Goal: Transaction & Acquisition: Purchase product/service

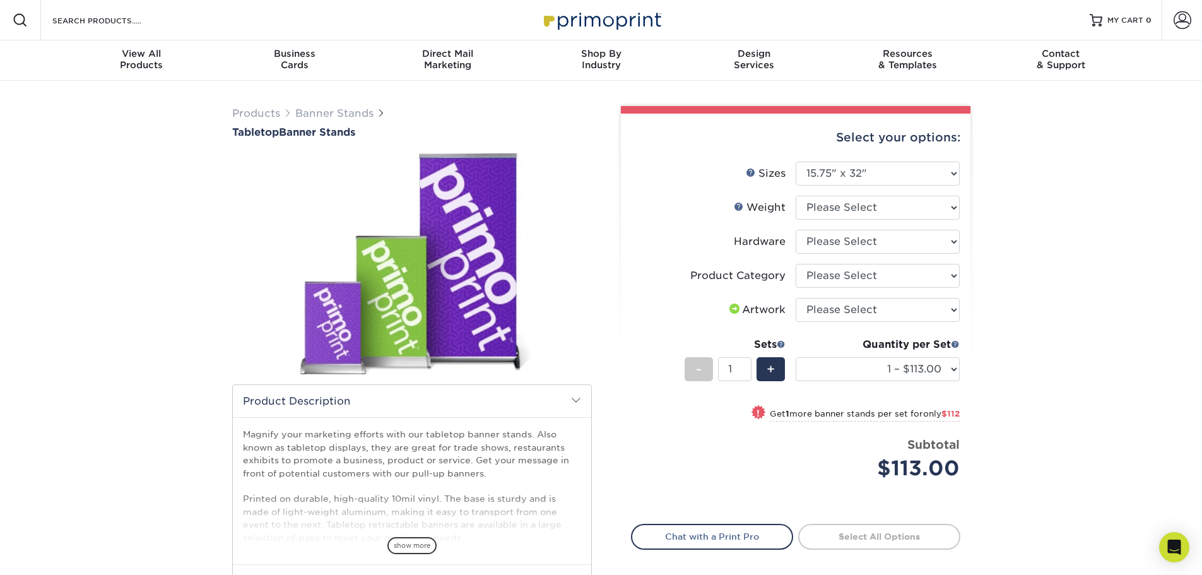
select select "15.75x32.00"
click at [855, 209] on select "Please Select 10MILINDOOR" at bounding box center [877, 208] width 164 height 24
select select "10MILINDOOR"
click at [795, 196] on select "Please Select 10MILINDOOR" at bounding box center [877, 208] width 164 height 24
select select "-1"
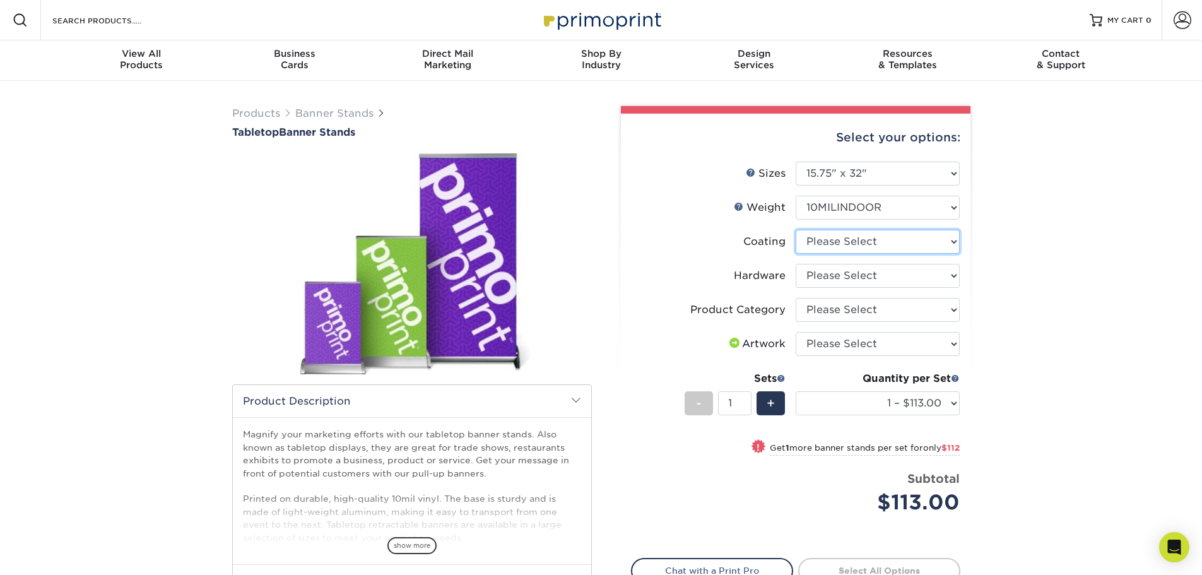
click at [861, 242] on select at bounding box center [877, 242] width 164 height 24
select select "3e7618de-abca-4bda-9f97-8b9129e913d8"
click at [795, 230] on select at bounding box center [877, 242] width 164 height 24
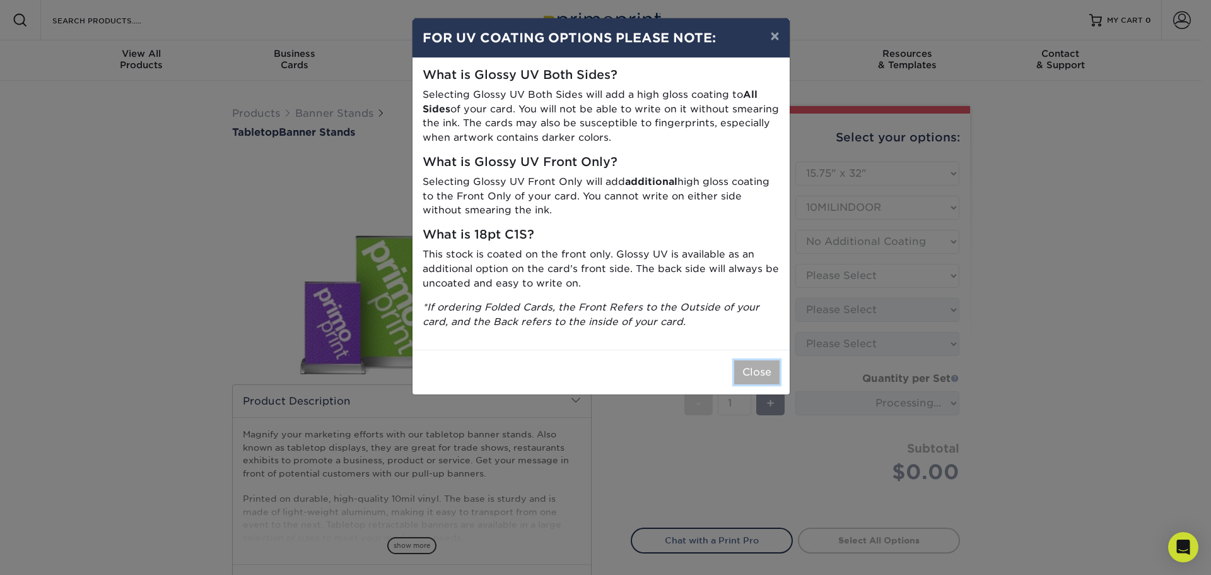
click at [762, 373] on button "Close" at bounding box center [756, 372] width 45 height 24
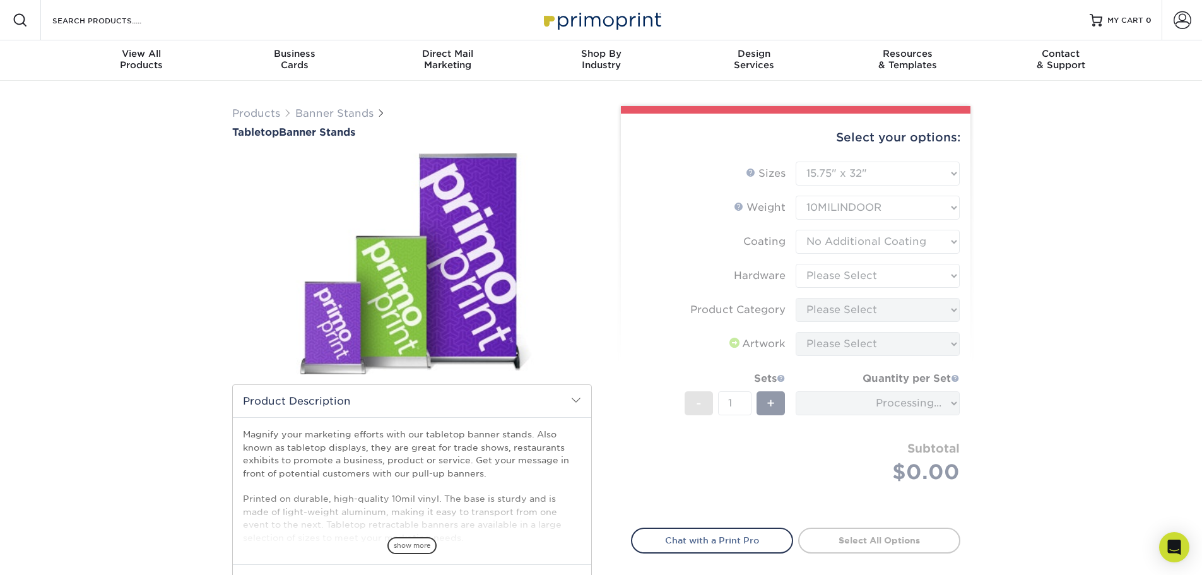
click at [821, 247] on form "Sizes Help Sizes Please Select 8.25" x 12" 11" x 17" 15.75" x 32"" at bounding box center [795, 336] width 329 height 351
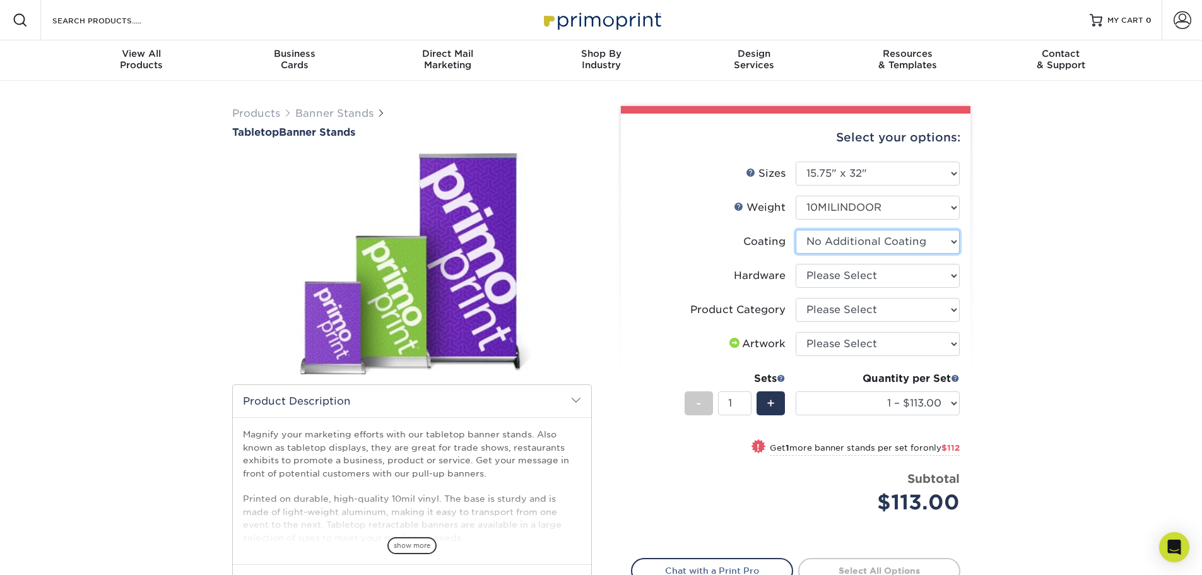
click at [866, 243] on select at bounding box center [877, 242] width 164 height 24
click at [795, 230] on select at bounding box center [877, 242] width 164 height 24
click at [876, 276] on select "Please Select Tabletop Retractable Banner Stand" at bounding box center [877, 276] width 164 height 24
select select "c0bd27e5-75e7-4051-a58e-3fd99854861a"
click at [795, 264] on select "Please Select Tabletop Retractable Banner Stand" at bounding box center [877, 276] width 164 height 24
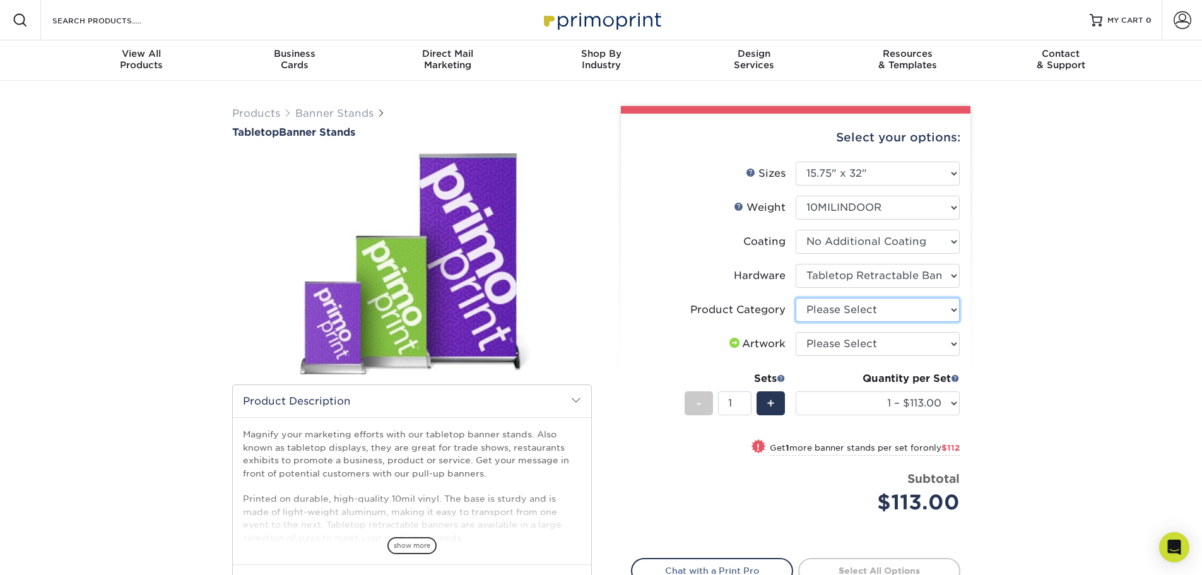
click at [877, 312] on select "Please Select Tabletop Displays" at bounding box center [877, 310] width 164 height 24
select select "b0e3af40-0f6d-42a1-a58f-50af6eb89cf4"
click at [795, 298] on select "Please Select Tabletop Displays" at bounding box center [877, 310] width 164 height 24
click at [862, 345] on select "Please Select I will upload files I need a design - $50" at bounding box center [877, 344] width 164 height 24
select select "upload"
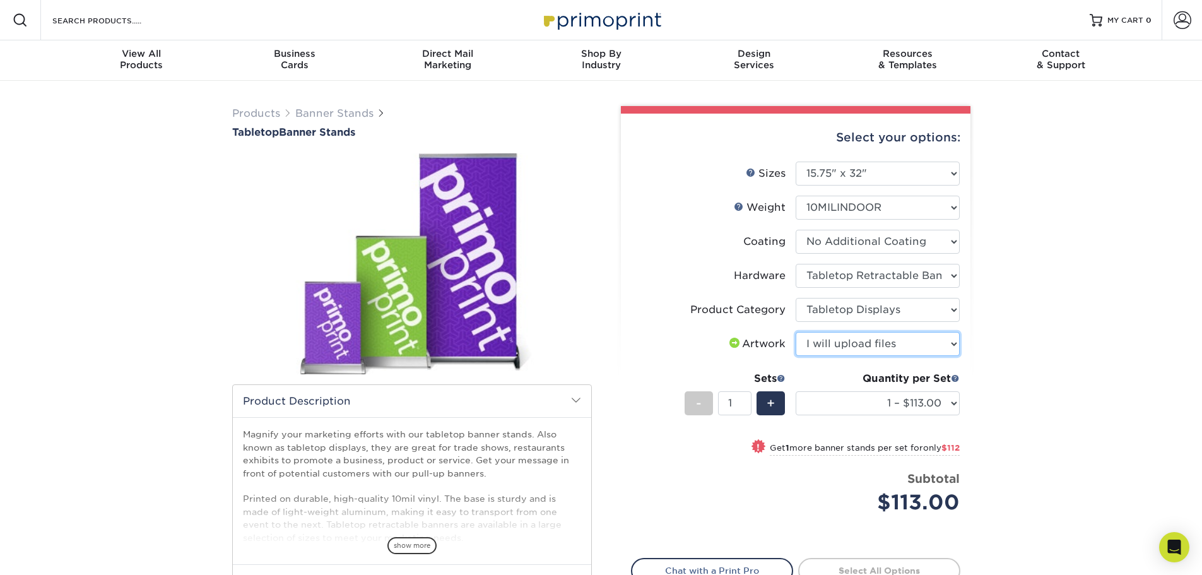
click at [795, 332] on select "Please Select I will upload files I need a design - $50" at bounding box center [877, 344] width 164 height 24
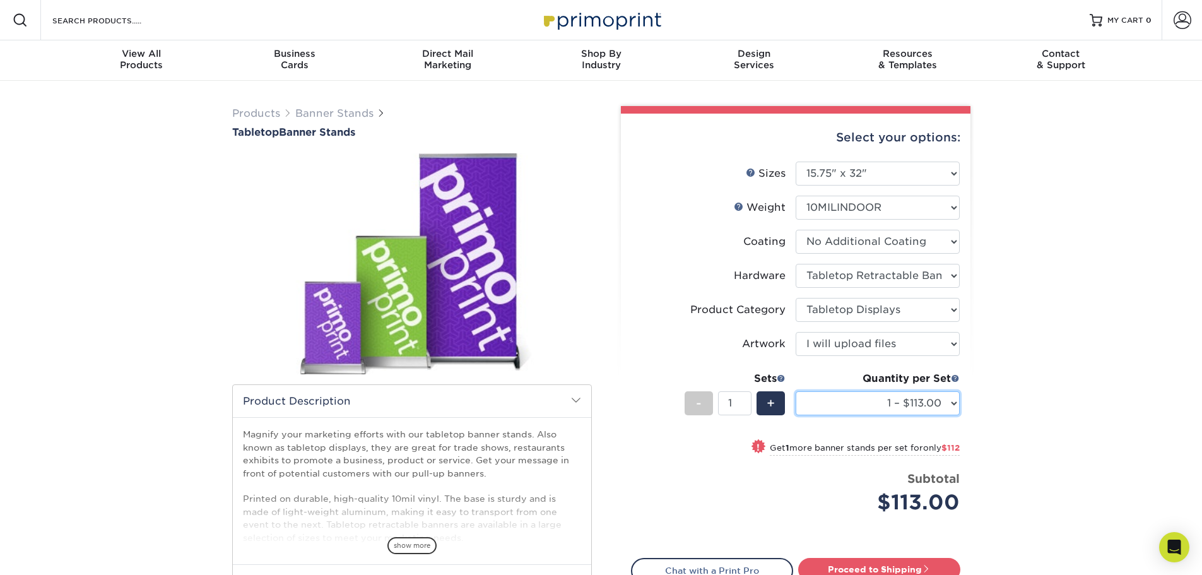
click at [913, 402] on select "1 – $113.00 2 – $225.00 3 – $337.00 4 – $450.00 5 – $562.00 6 – $674.00 7 – $78…" at bounding box center [877, 403] width 164 height 24
click at [1038, 390] on div "Products Banner Stands Tabletop Banner Stands" at bounding box center [601, 397] width 1202 height 633
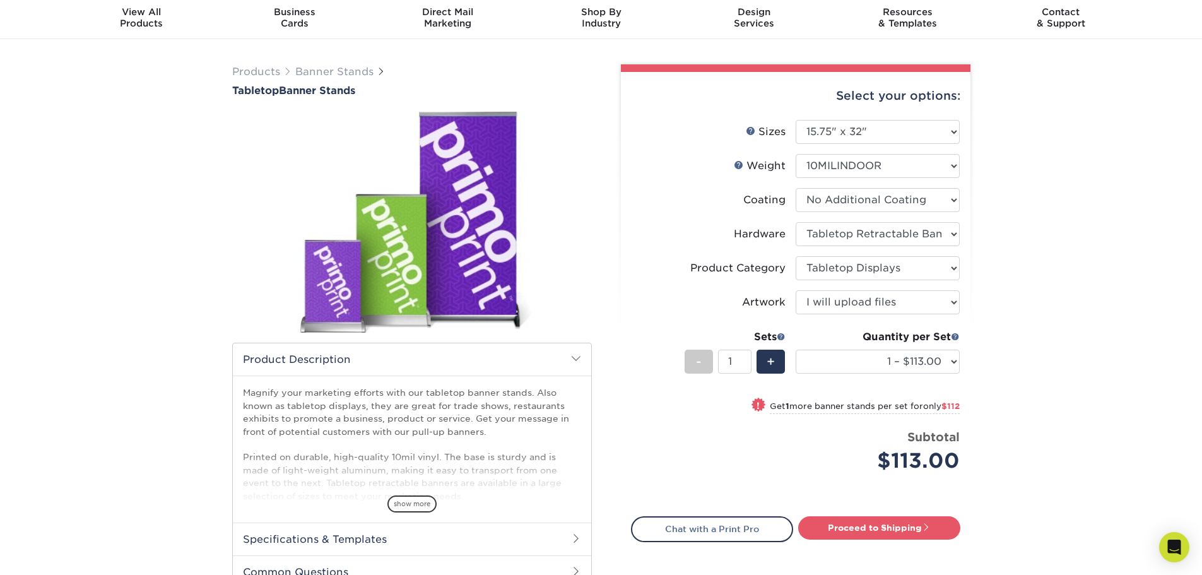
scroll to position [315, 0]
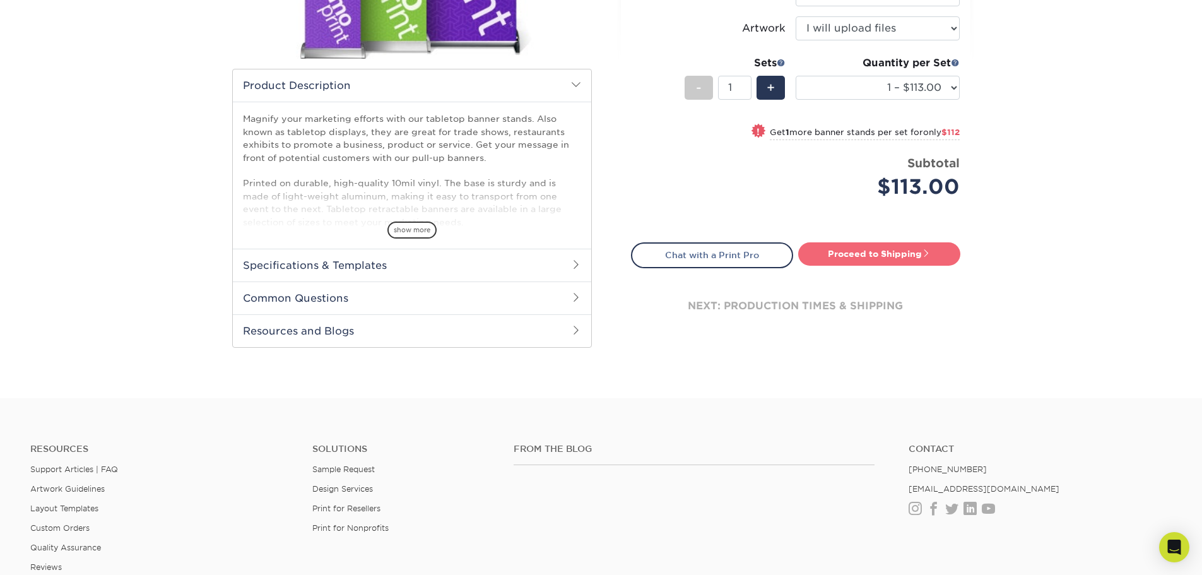
click at [856, 259] on link "Proceed to Shipping" at bounding box center [879, 253] width 162 height 23
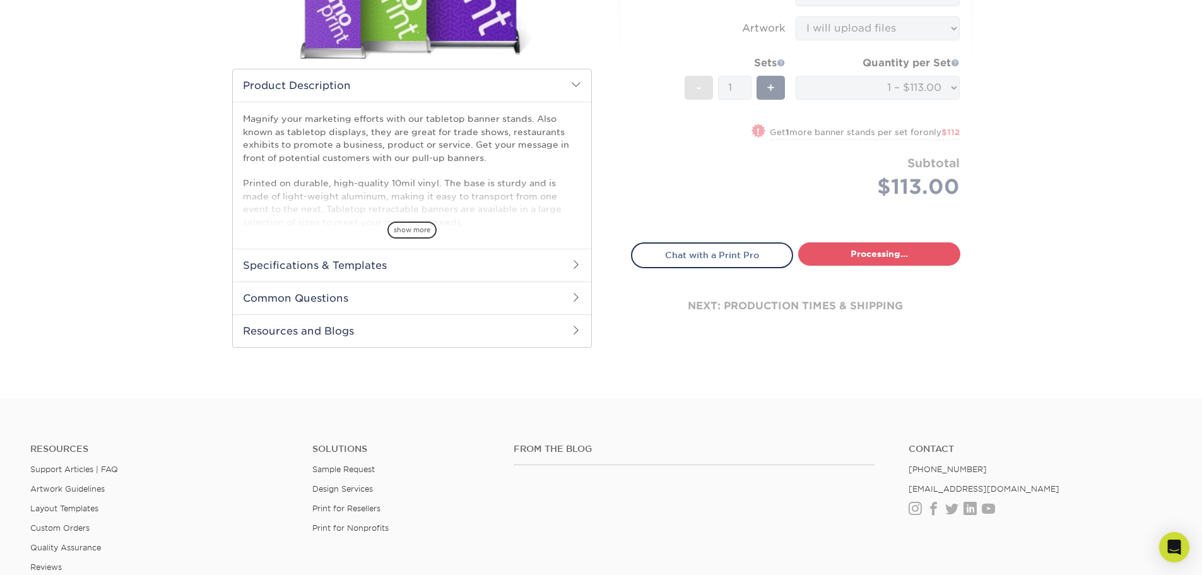
select select "2060b347-b686-4bd9-8197-f5209147938f"
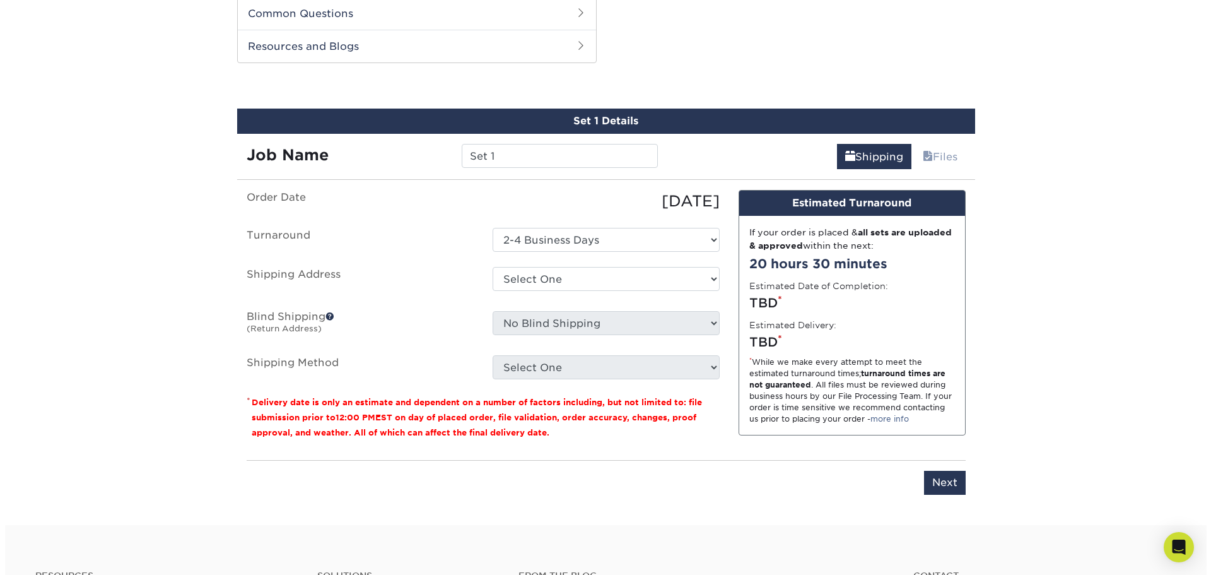
scroll to position [601, 0]
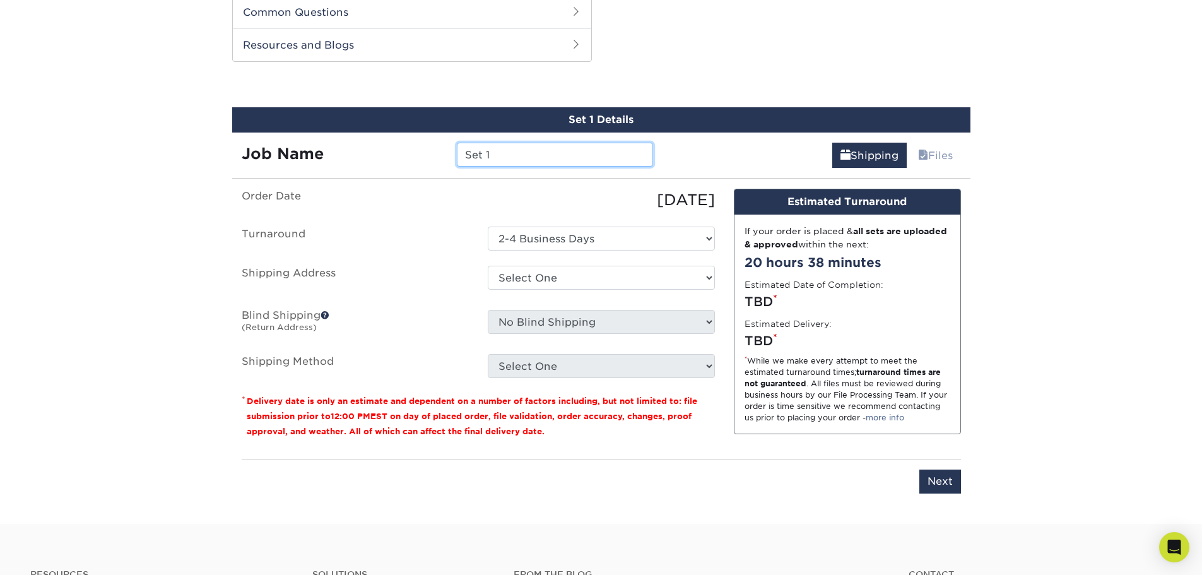
click at [512, 158] on input "Set 1" at bounding box center [555, 155] width 196 height 24
drag, startPoint x: 483, startPoint y: 155, endPoint x: 431, endPoint y: 154, distance: 51.1
click at [437, 155] on div "Job Name Set 1" at bounding box center [447, 155] width 431 height 24
type input "Region 10 Banner"
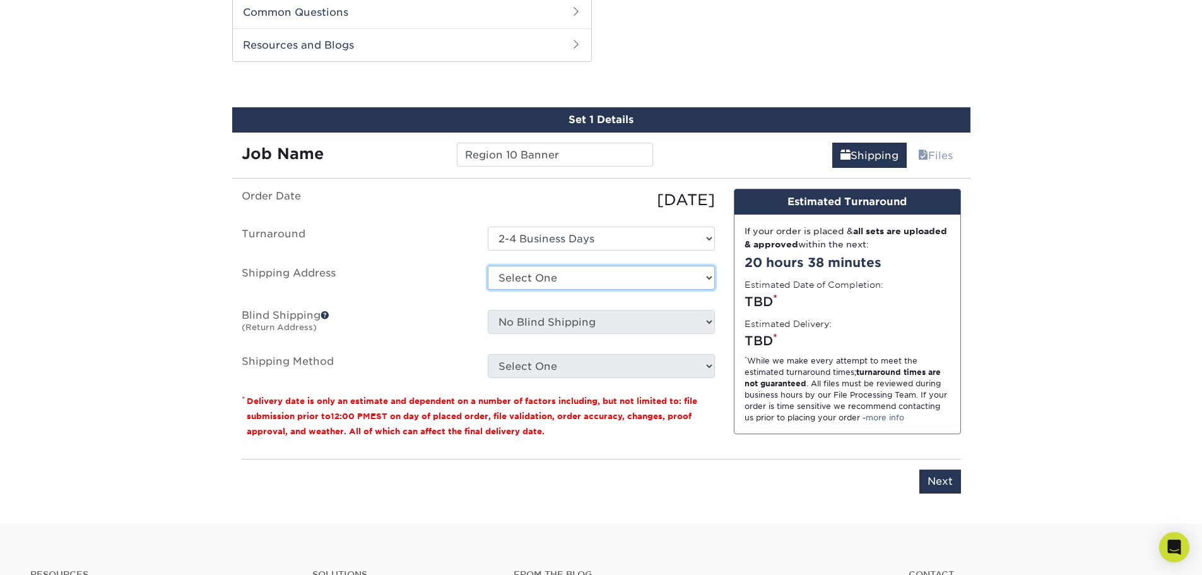
click at [551, 275] on select "Select One + Add New Address - Login" at bounding box center [601, 278] width 227 height 24
select select "newaddress"
click at [488, 266] on select "Select One + Add New Address - Login" at bounding box center [601, 278] width 227 height 24
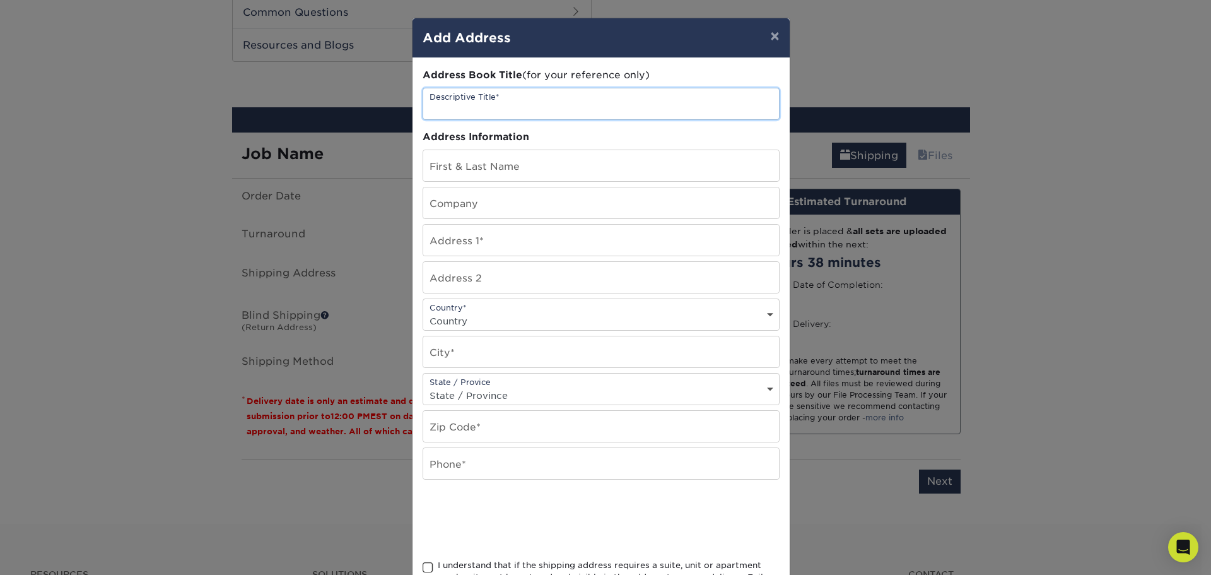
click at [481, 112] on input "text" at bounding box center [601, 103] width 356 height 31
click at [431, 111] on input "BEn Thomas" at bounding box center [601, 103] width 356 height 31
type input "[PERSON_NAME]"
click at [476, 171] on input "text" at bounding box center [601, 165] width 356 height 31
click at [479, 159] on input "text" at bounding box center [601, 165] width 356 height 31
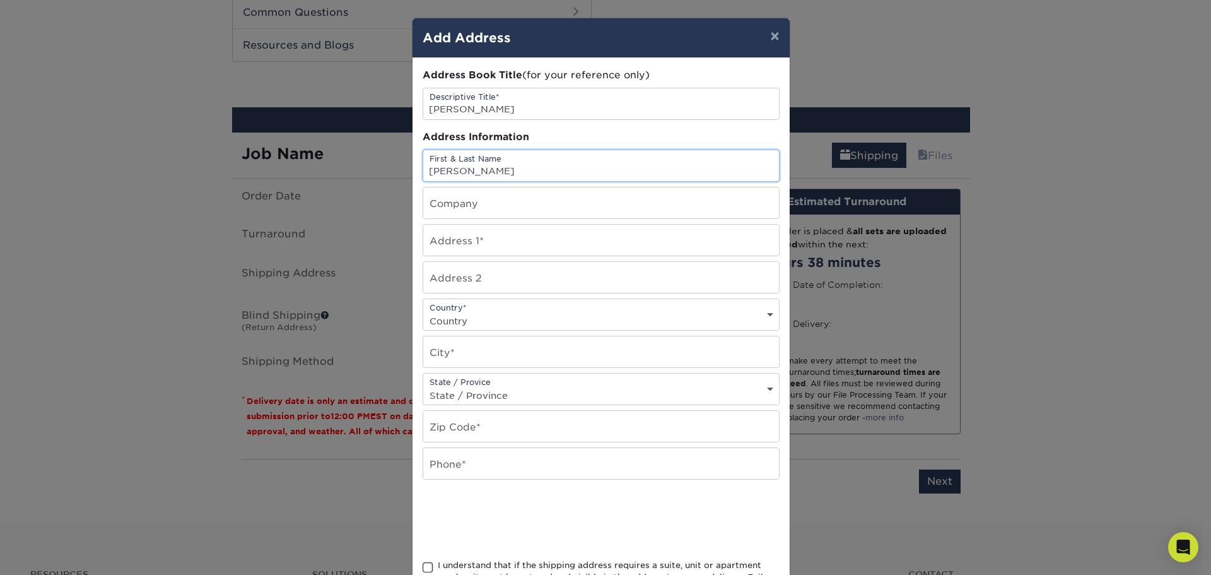
type input "[PERSON_NAME]"
click at [466, 201] on input "text" at bounding box center [601, 202] width 356 height 31
type input "Envinity"
click at [465, 242] on input "text" at bounding box center [601, 240] width 356 height 31
click at [517, 242] on input "text" at bounding box center [601, 240] width 356 height 31
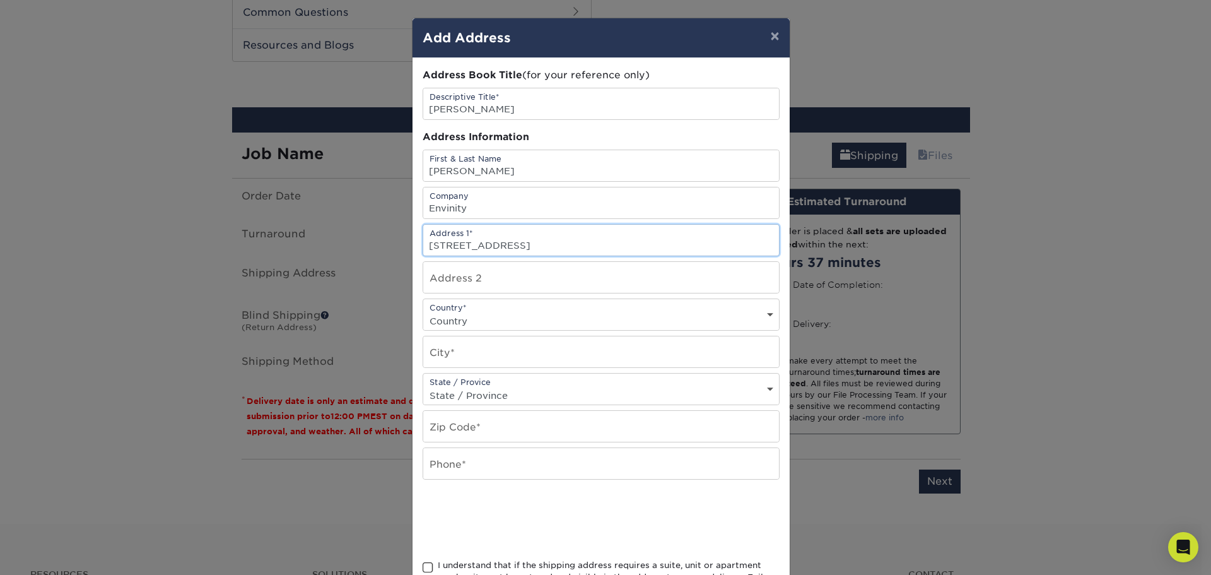
type input "2977 Fen Way"
click at [508, 281] on input "text" at bounding box center [601, 277] width 356 height 31
type input "Unit B"
click at [501, 317] on select "Country United States Canada ----------------------------- Afghanistan Albania …" at bounding box center [601, 321] width 356 height 18
select select "US"
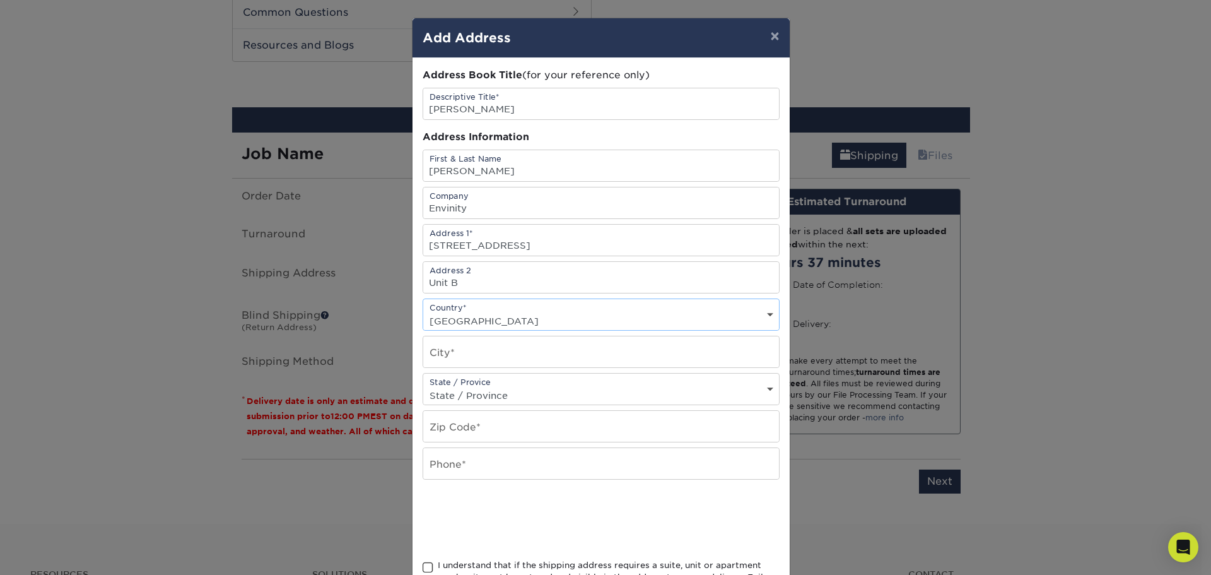
click at [423, 312] on select "Country United States Canada ----------------------------- Afghanistan Albania …" at bounding box center [601, 321] width 356 height 18
click at [469, 358] on input "text" at bounding box center [601, 351] width 356 height 31
type input "Bozeman"
click at [481, 387] on select "State / Province Alabama Alaska Arizona Arkansas California Colorado Connecticu…" at bounding box center [601, 395] width 356 height 18
select select "MT"
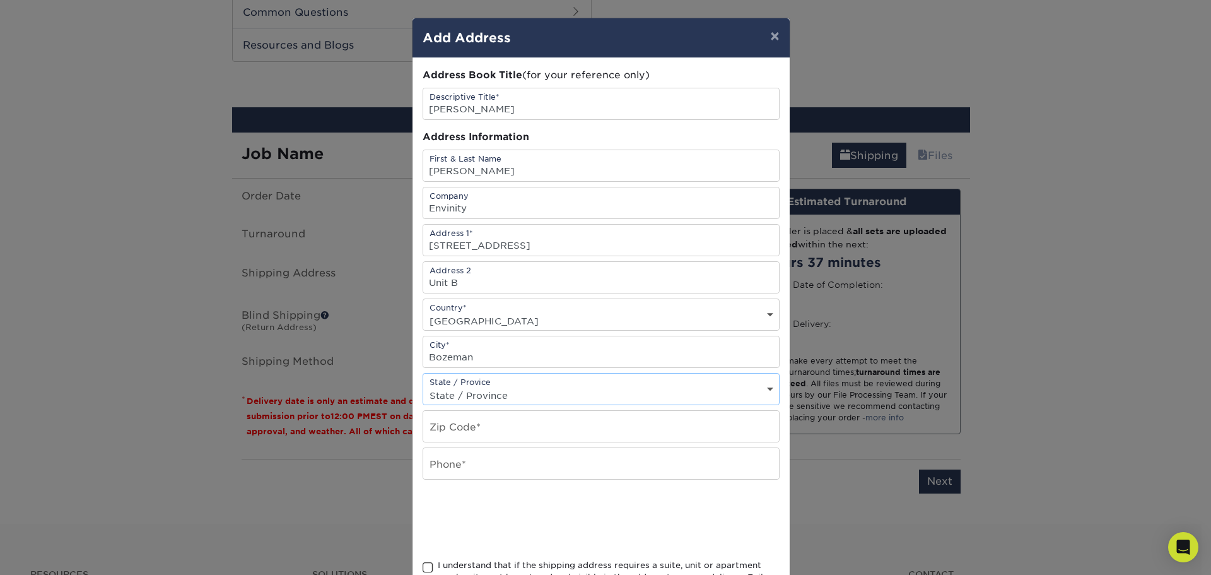
click at [423, 386] on select "State / Province Alabama Alaska Arizona Arkansas California Colorado Connecticu…" at bounding box center [601, 395] width 356 height 18
click at [476, 438] on input "text" at bounding box center [601, 426] width 356 height 31
type input "59718"
click at [484, 464] on input "text" at bounding box center [601, 463] width 356 height 31
type input "4066241664"
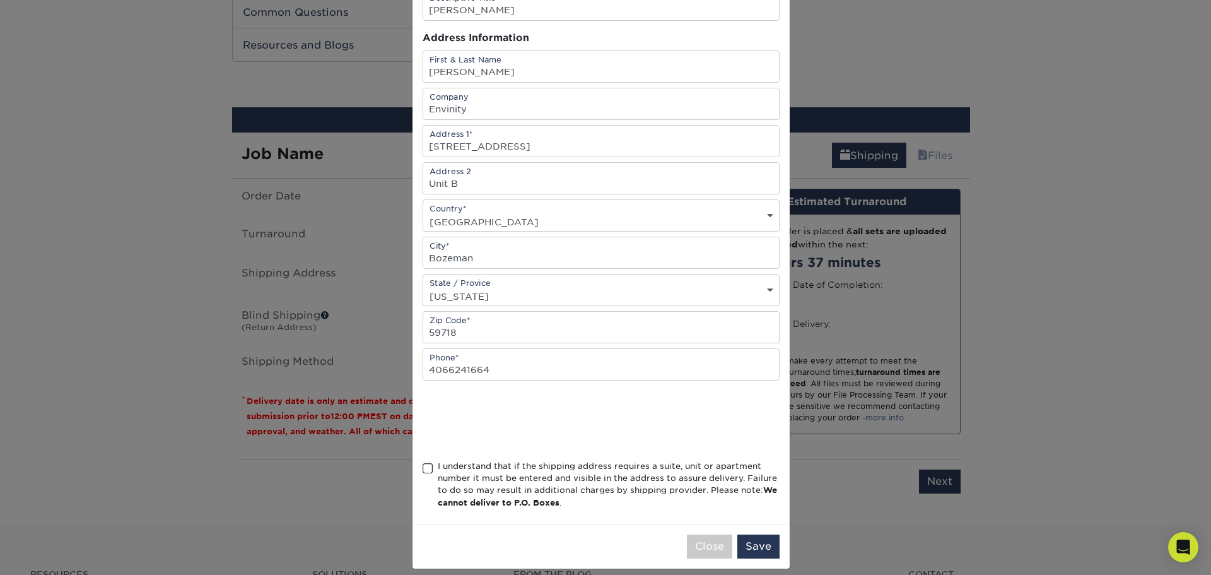
scroll to position [111, 0]
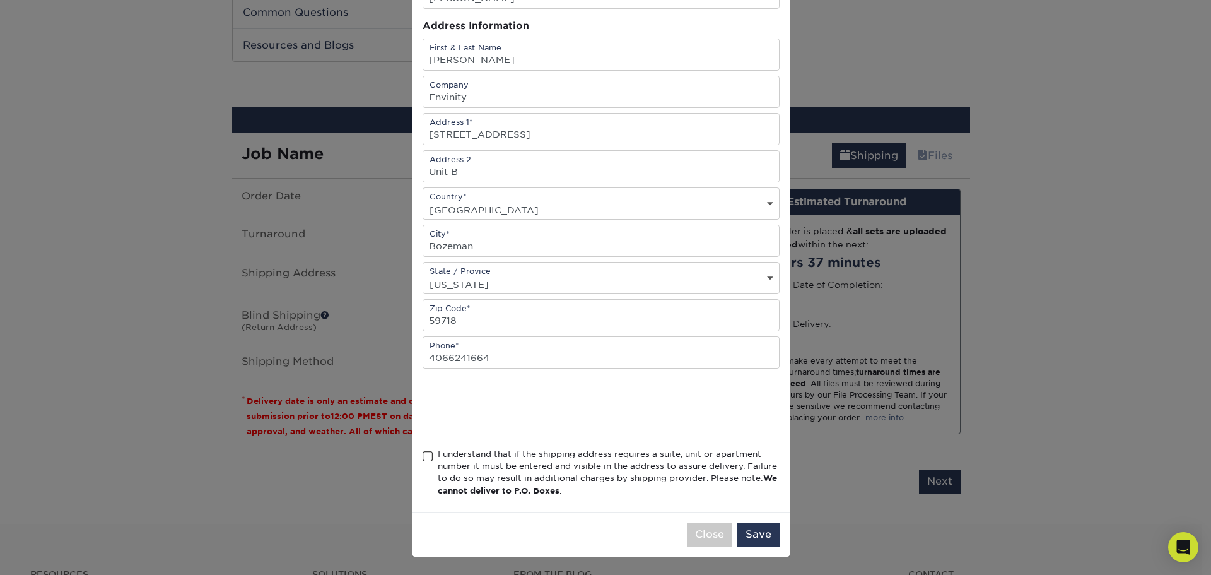
click at [423, 460] on span at bounding box center [428, 456] width 11 height 12
click at [0, 0] on input "I understand that if the shipping address requires a suite, unit or apartment n…" at bounding box center [0, 0] width 0 height 0
click at [749, 536] on button "Save" at bounding box center [758, 534] width 42 height 24
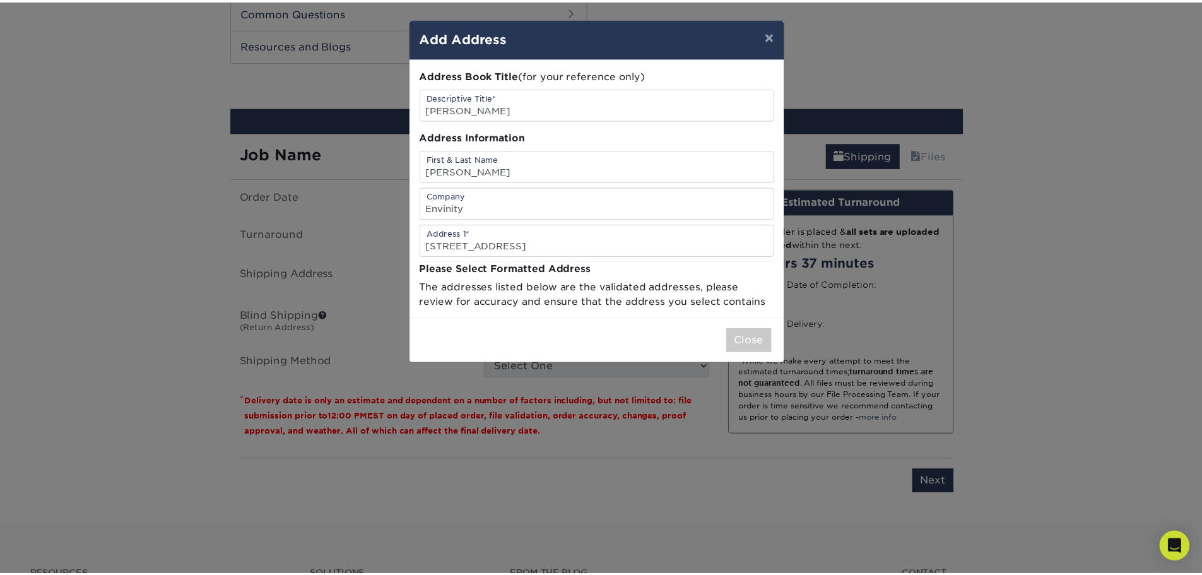
scroll to position [0, 0]
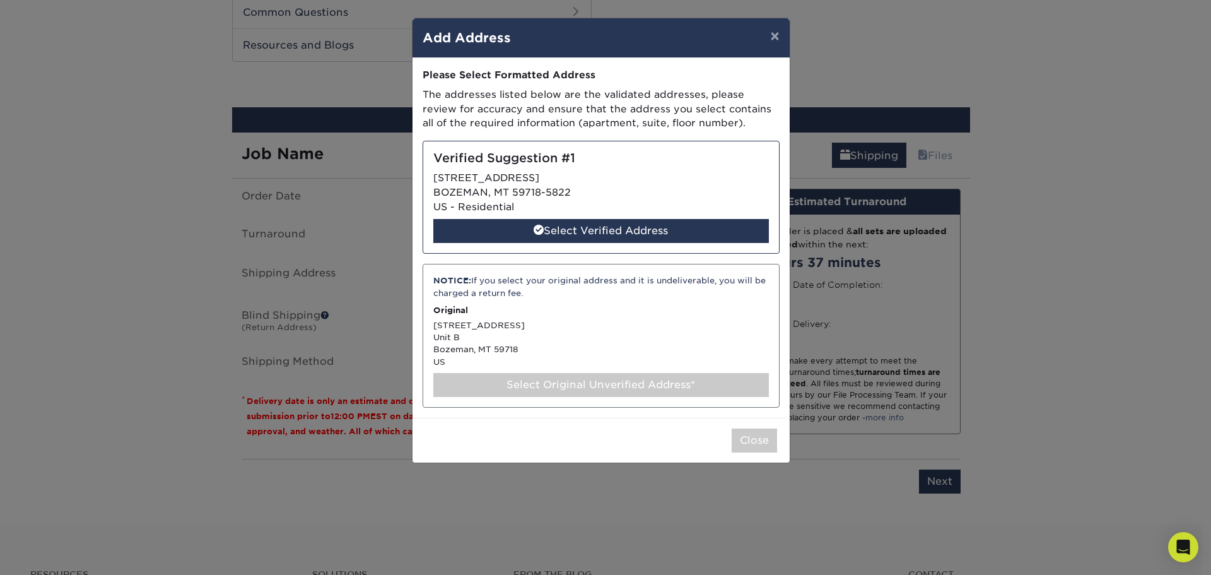
click at [577, 384] on div "Select Original Unverified Address*" at bounding box center [601, 385] width 336 height 24
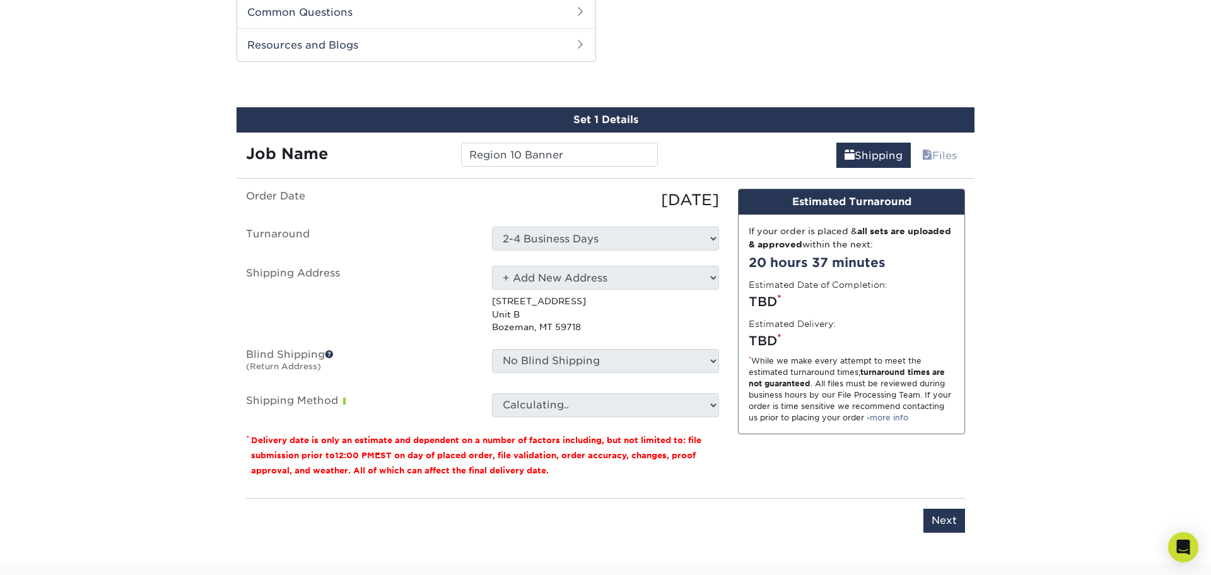
select select "286599"
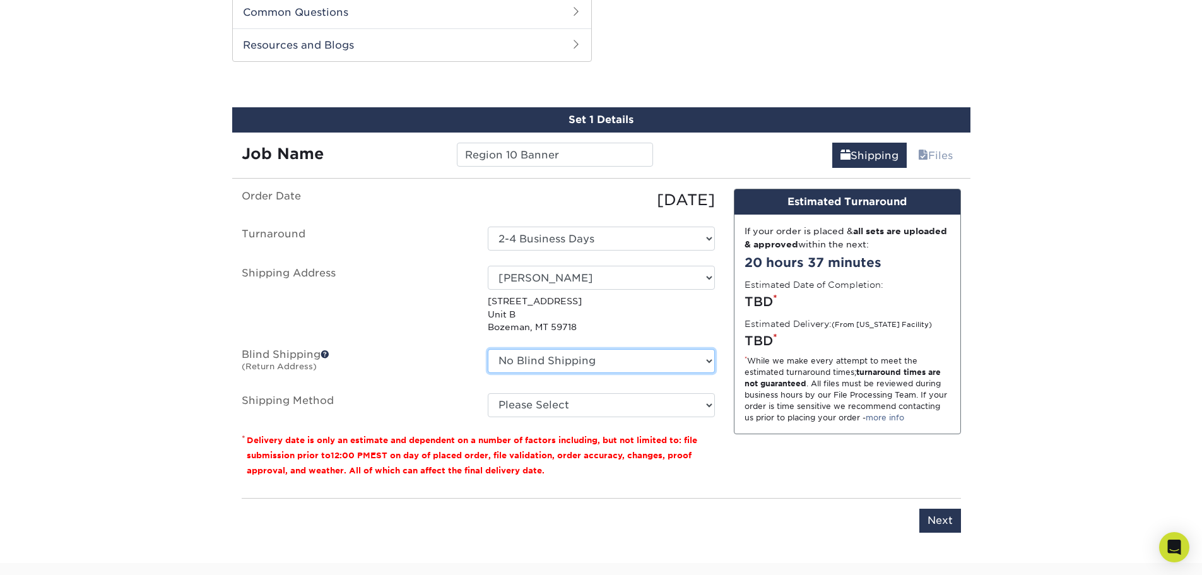
click at [510, 360] on select "No Blind Shipping + Add New Address" at bounding box center [601, 361] width 227 height 24
select select "newaddress"
click at [488, 349] on select "No Blind Shipping + Add New Address" at bounding box center [601, 361] width 227 height 24
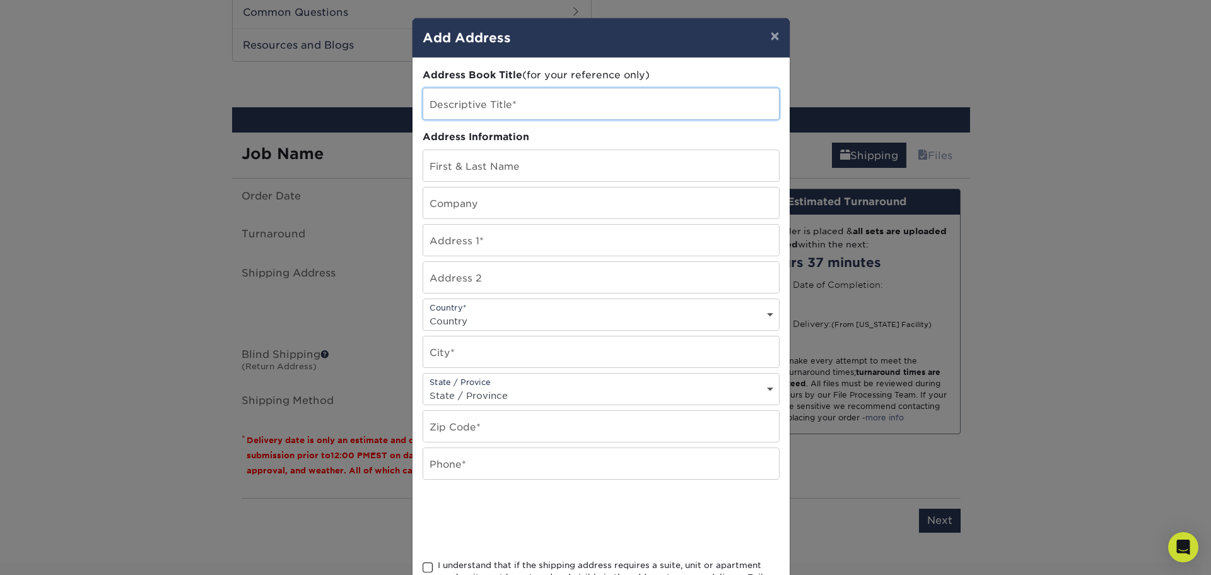
click at [510, 98] on input "text" at bounding box center [601, 103] width 356 height 31
click at [778, 31] on button "×" at bounding box center [774, 35] width 29 height 35
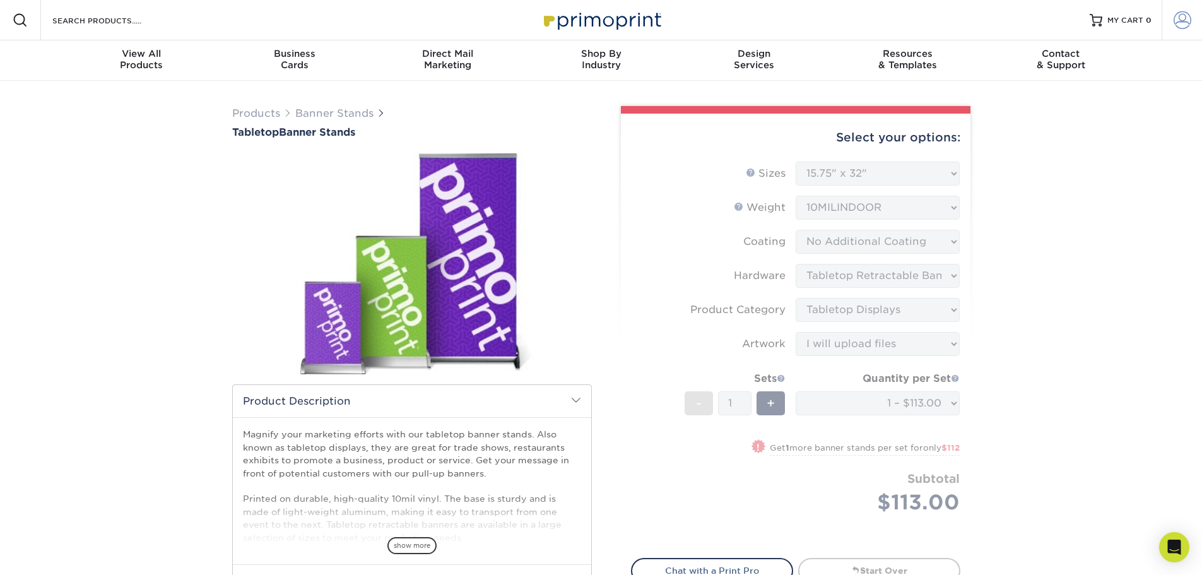
click at [1183, 29] on link "Account" at bounding box center [1181, 20] width 40 height 40
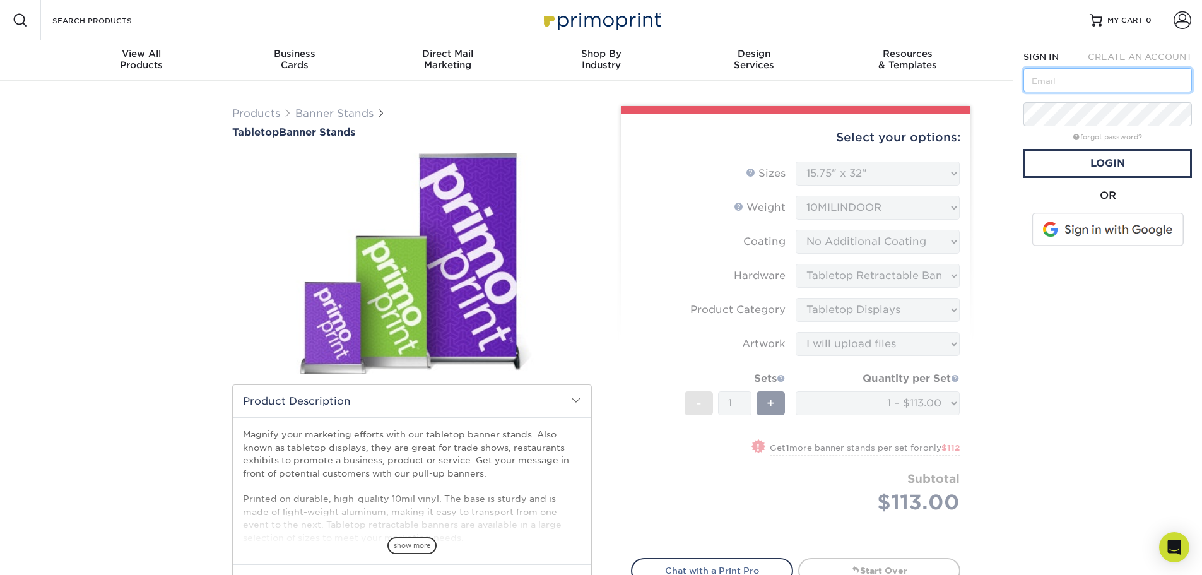
click at [1058, 79] on input "text" at bounding box center [1107, 80] width 168 height 24
type input "cbradley@envinity.com"
click at [1067, 157] on link "Login" at bounding box center [1107, 163] width 168 height 29
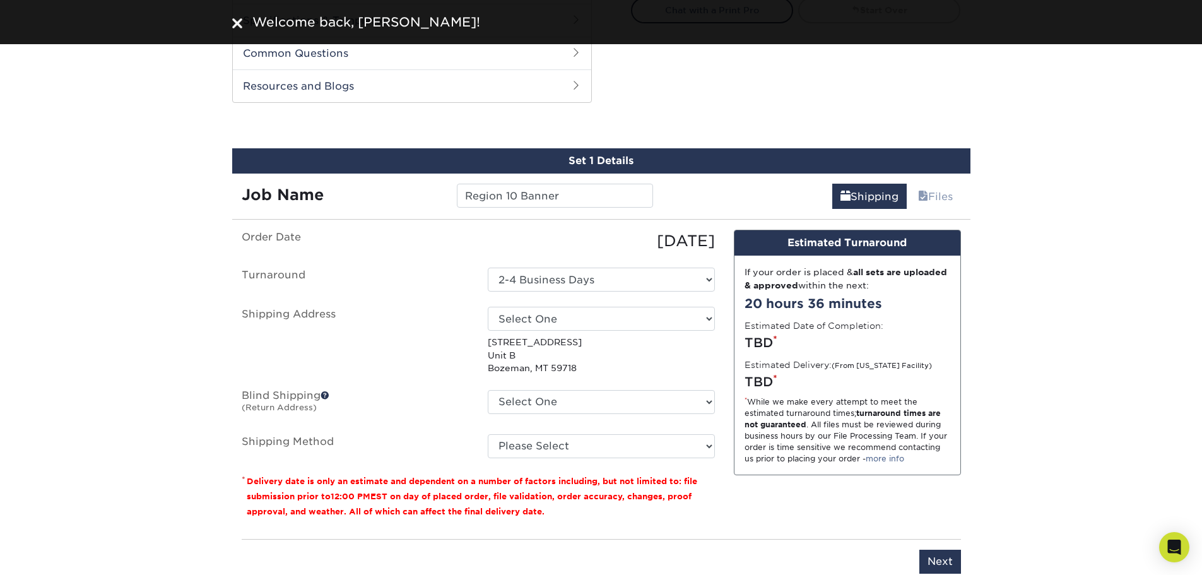
scroll to position [568, 0]
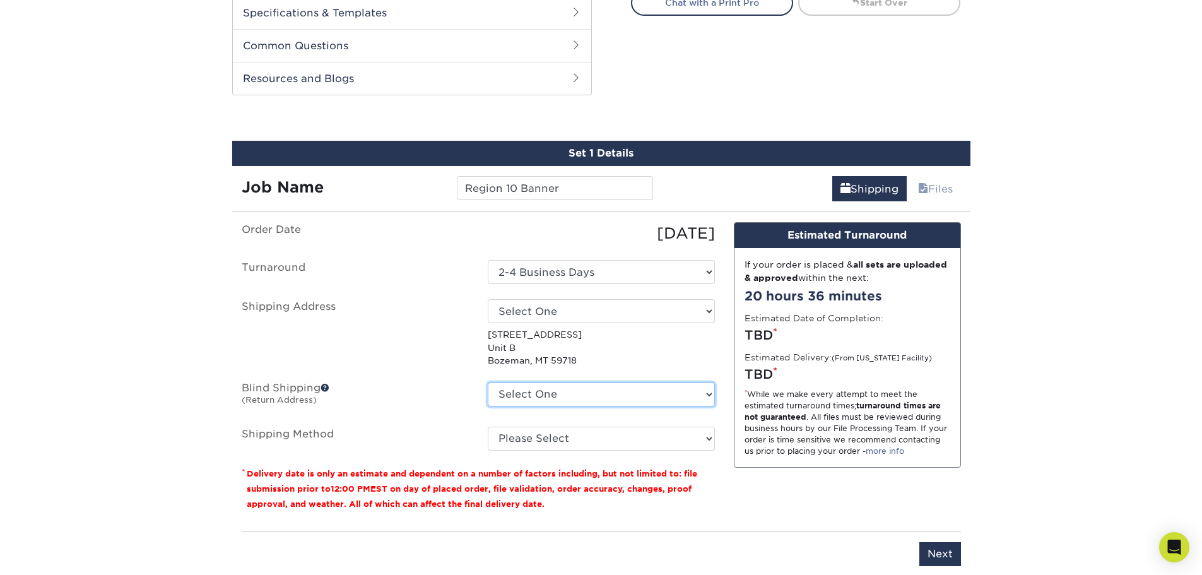
click at [578, 397] on select "Select One 25 DECIBEL RD, STATE COLLEGE, PA 25 DECIBEL RD, STATE COLLEGE, PA 25…" at bounding box center [601, 394] width 227 height 24
select select "120781"
click at [488, 382] on select "Select One 25 DECIBEL RD, STATE COLLEGE, PA 25 DECIBEL RD, STATE COLLEGE, PA 25…" at bounding box center [601, 394] width 227 height 24
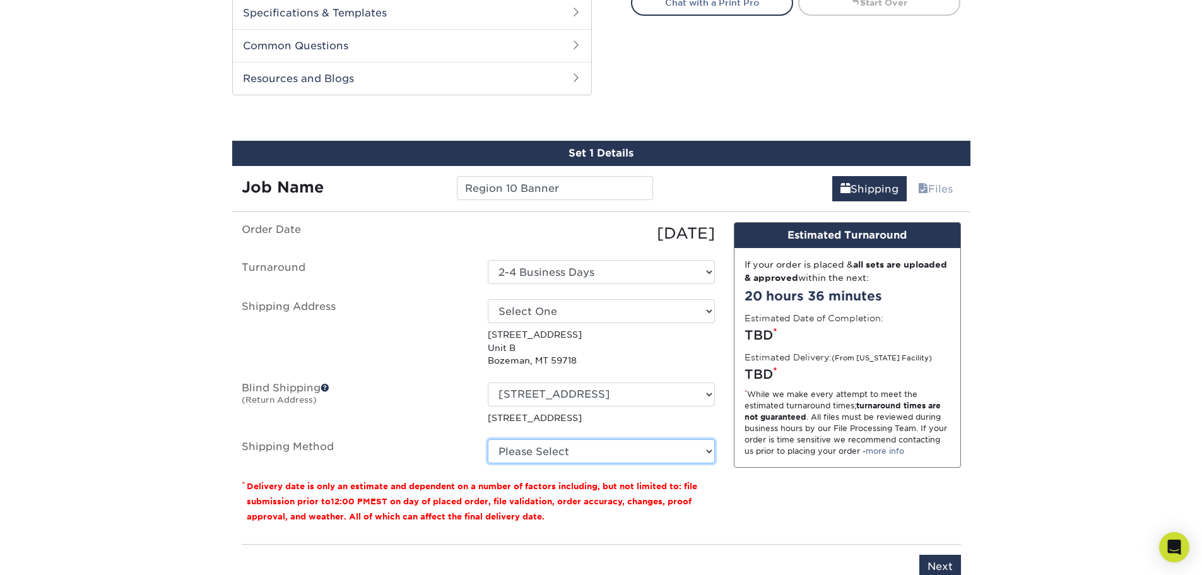
click at [530, 446] on select "Please Select Ground Shipping (+$27.18) 3 Day Shipping Service (+$32.73) 2 Day …" at bounding box center [601, 451] width 227 height 24
select select "03"
click at [488, 439] on select "Please Select Ground Shipping (+$27.18) 3 Day Shipping Service (+$32.73) 2 Day …" at bounding box center [601, 451] width 227 height 24
click at [1033, 364] on div "Products Banner Stands Tabletop Banner Stands" at bounding box center [601, 61] width 1202 height 1096
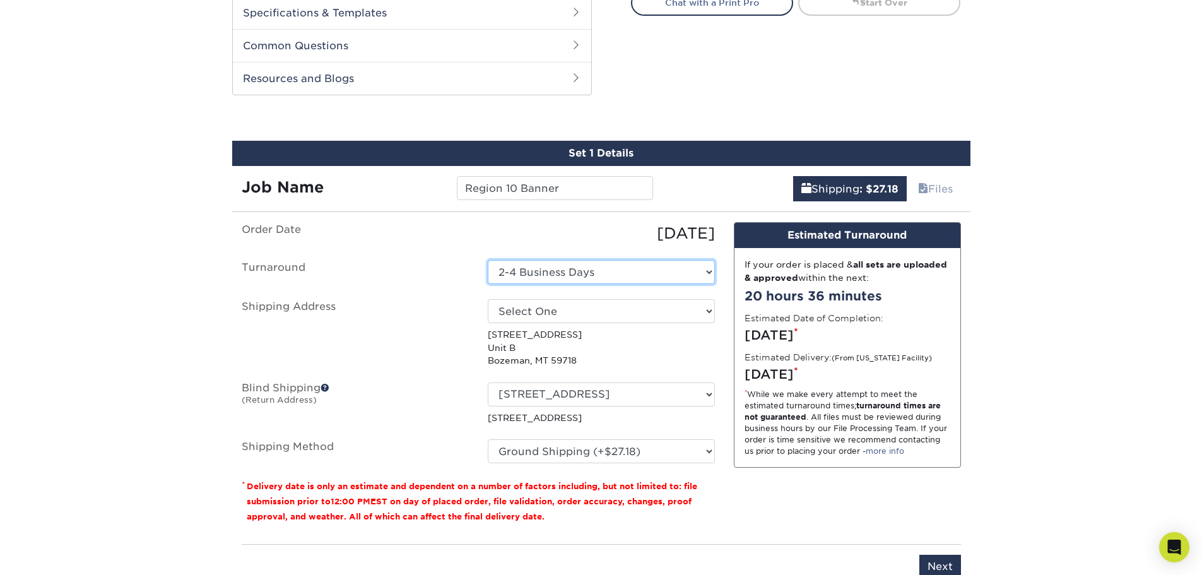
click at [555, 271] on select "Select One 2-4 Business Days" at bounding box center [601, 272] width 227 height 24
click at [488, 260] on select "Select One 2-4 Business Days" at bounding box center [601, 272] width 227 height 24
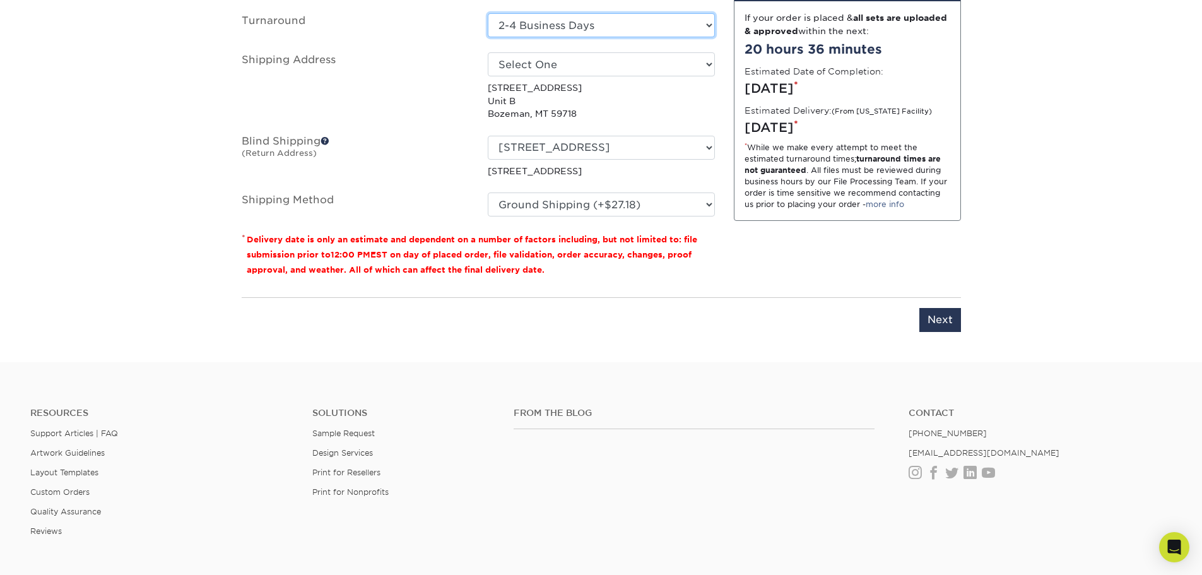
scroll to position [820, 0]
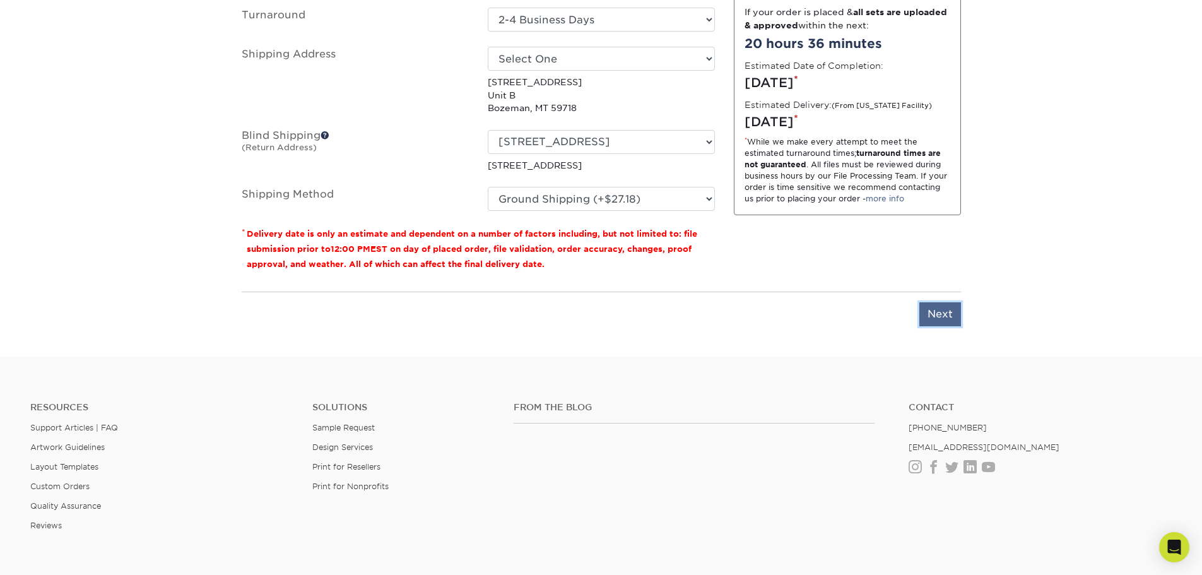
click at [949, 313] on input "Next" at bounding box center [940, 314] width 42 height 24
type input "Next"
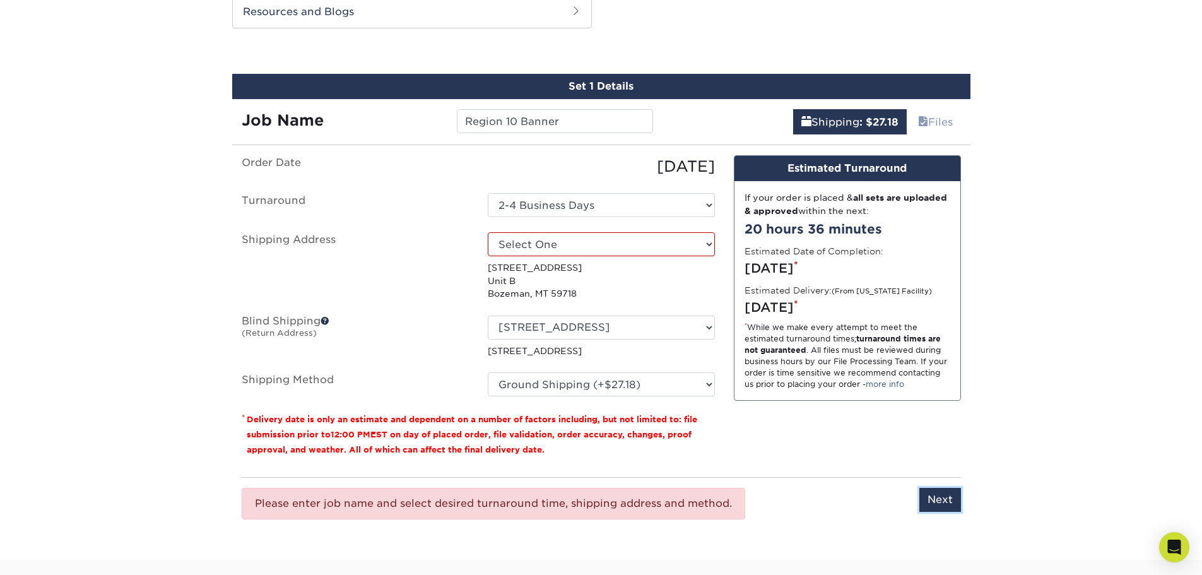
scroll to position [568, 0]
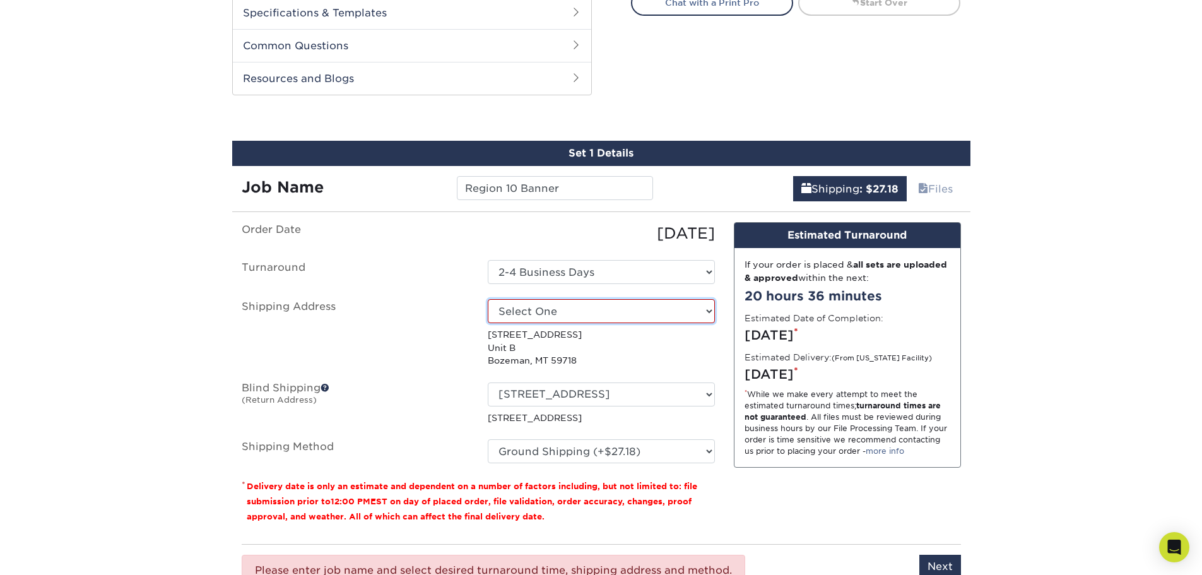
click at [537, 306] on select "Select One 25 DECIBEL RD, STATE COLLEGE, PA 25 DECIBEL RD, STATE COLLEGE, PA 25…" at bounding box center [601, 311] width 227 height 24
click at [419, 305] on label "Shipping Address" at bounding box center [355, 332] width 246 height 67
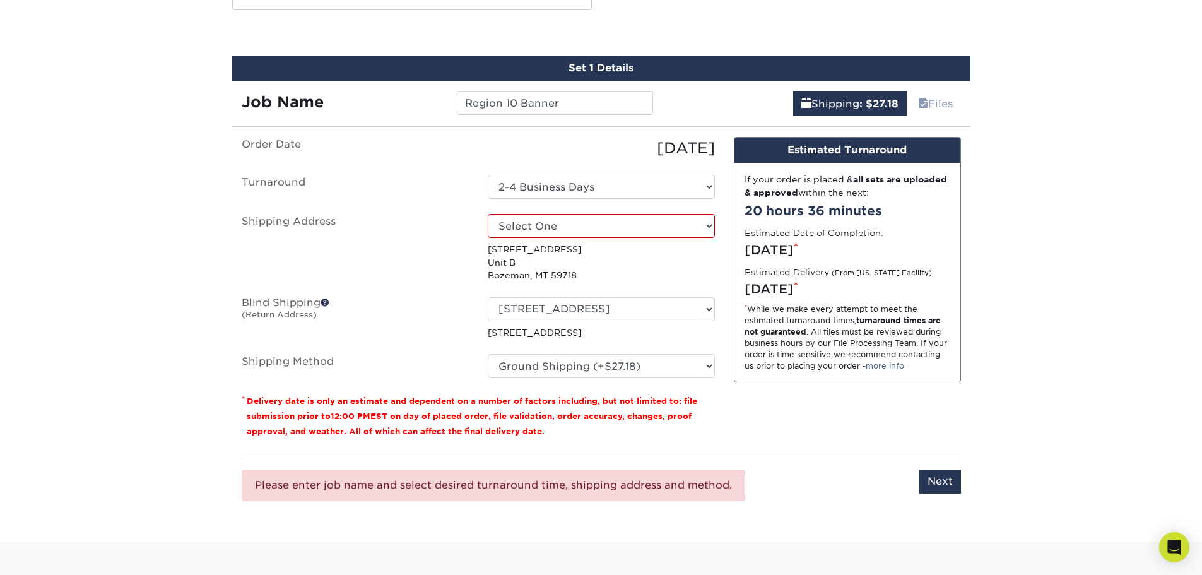
scroll to position [631, 0]
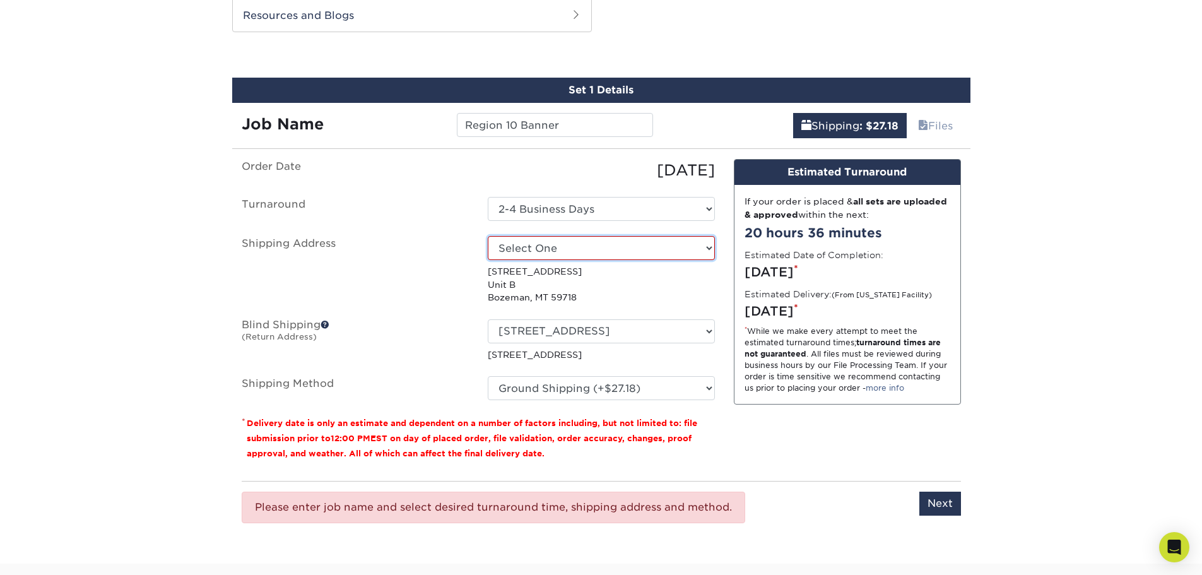
click at [538, 245] on select "Select One 25 DECIBEL RD, STATE COLLEGE, PA 25 DECIBEL RD, STATE COLLEGE, PA 25…" at bounding box center [601, 248] width 227 height 24
click at [567, 249] on select "Select One 25 DECIBEL RD, STATE COLLEGE, PA 25 DECIBEL RD, STATE COLLEGE, PA 25…" at bounding box center [601, 248] width 227 height 24
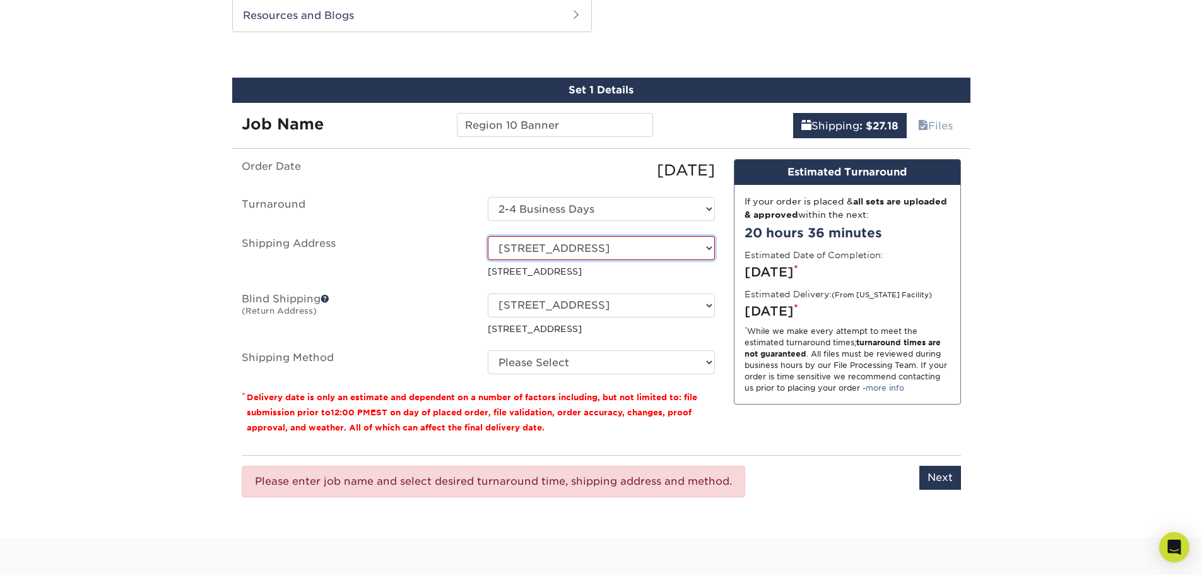
click at [571, 252] on select "Select One 25 DECIBEL RD, STATE COLLEGE, PA 25 DECIBEL RD, STATE COLLEGE, PA 25…" at bounding box center [601, 248] width 227 height 24
click at [428, 267] on label "Shipping Address" at bounding box center [355, 257] width 246 height 42
click at [671, 249] on select "Select One 25 DECIBEL RD, STATE COLLEGE, PA 25 DECIBEL RD, STATE COLLEGE, PA 25…" at bounding box center [601, 248] width 227 height 24
select select "newaddress"
click at [488, 236] on select "Select One 25 DECIBEL RD, STATE COLLEGE, PA 25 DECIBEL RD, STATE COLLEGE, PA 25…" at bounding box center [601, 248] width 227 height 24
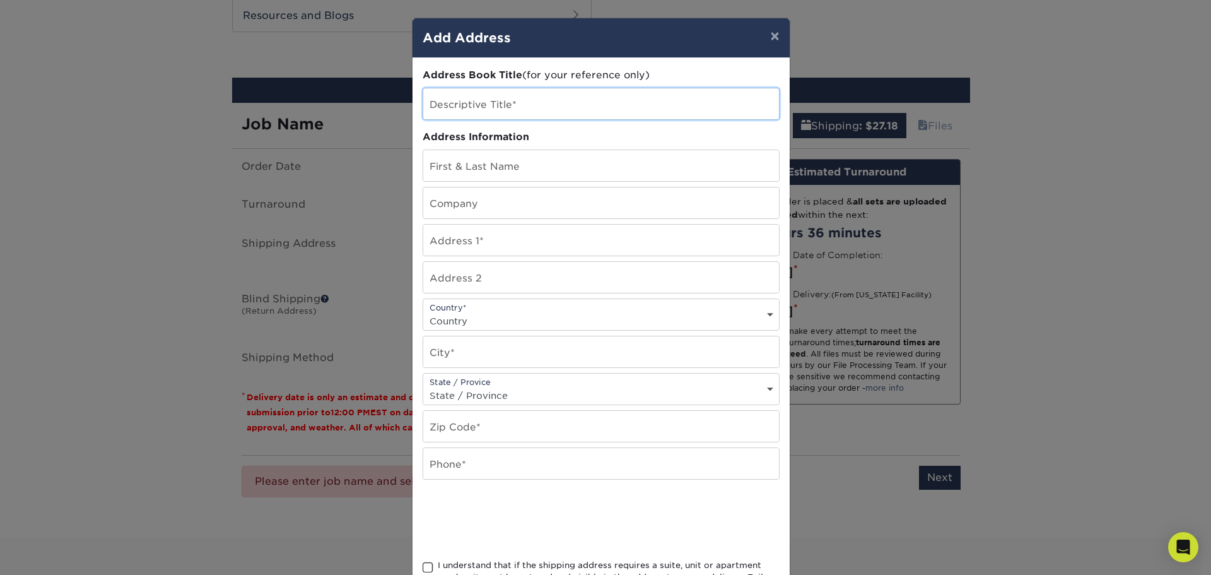
click at [474, 97] on input "text" at bounding box center [601, 103] width 356 height 31
type input "[PERSON_NAME]"
click at [492, 169] on input "text" at bounding box center [601, 165] width 356 height 31
type input "[PERSON_NAME]"
click at [495, 202] on input "text" at bounding box center [601, 202] width 356 height 31
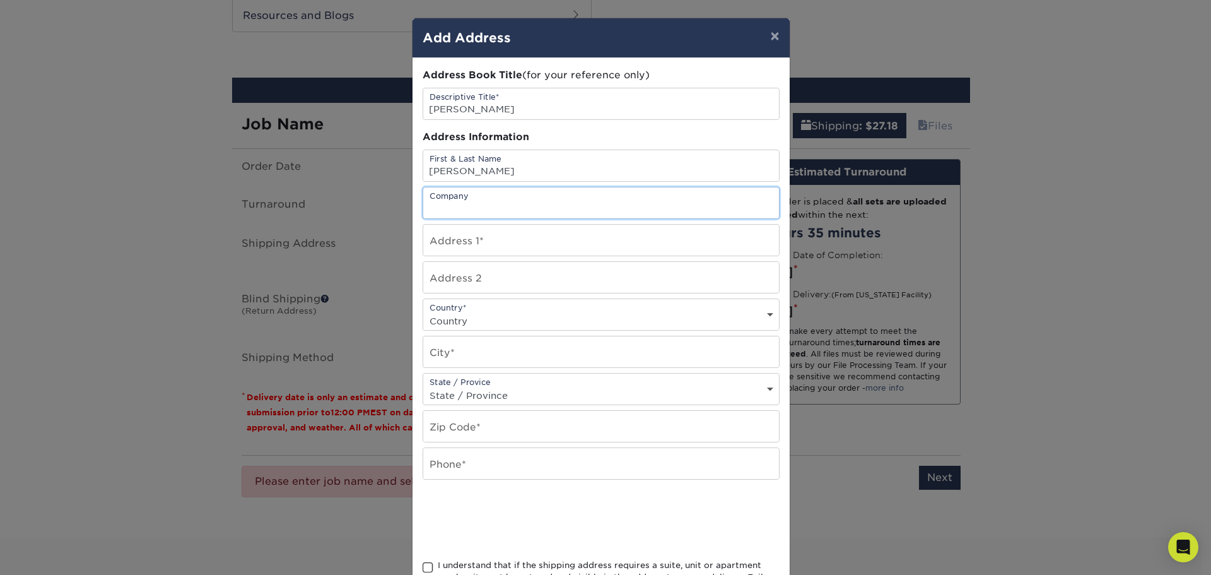
click at [487, 207] on input "text" at bounding box center [601, 202] width 356 height 31
type input "Envinity"
click at [451, 247] on input "text" at bounding box center [601, 240] width 356 height 31
type input "[STREET_ADDRESS]"
click at [522, 315] on select "Country United States Canada ----------------------------- Afghanistan Albania …" at bounding box center [601, 321] width 356 height 18
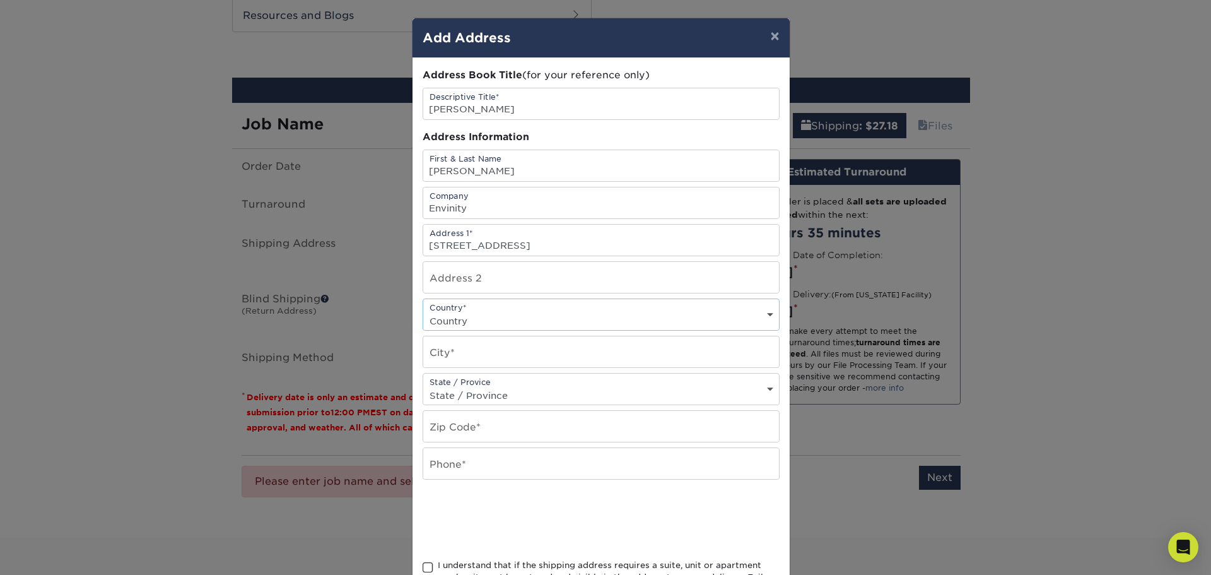
select select "US"
click at [423, 312] on select "Country United States Canada ----------------------------- Afghanistan Albania …" at bounding box center [601, 321] width 356 height 18
click at [506, 344] on input "text" at bounding box center [601, 351] width 356 height 31
type input "Bozeman"
click at [485, 391] on select "State / Province Alabama Alaska Arizona Arkansas California Colorado Connecticu…" at bounding box center [601, 395] width 356 height 18
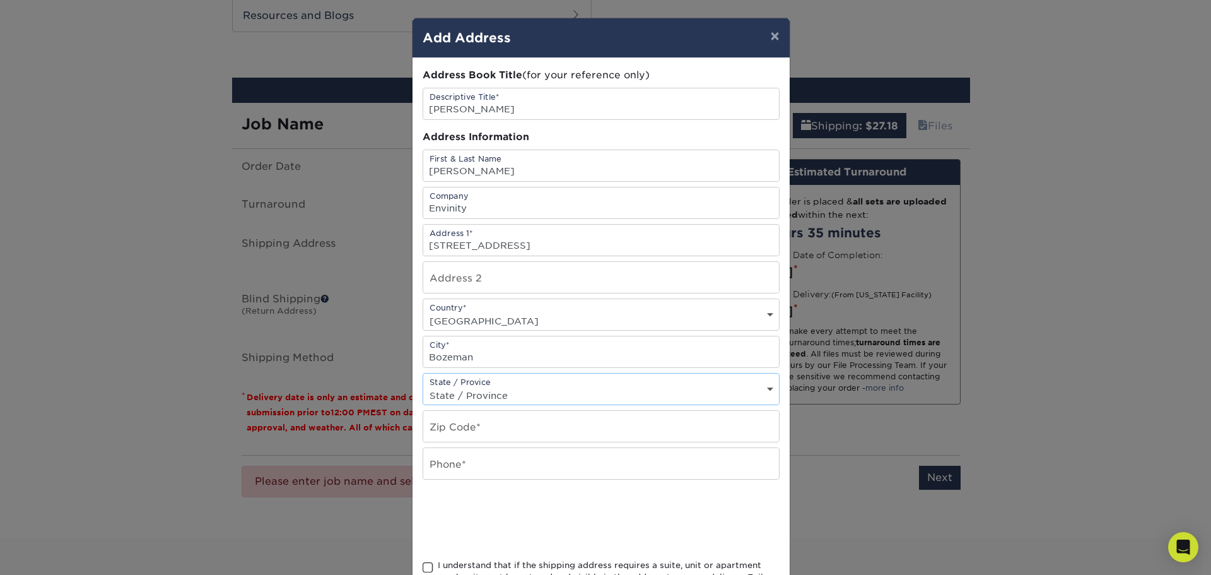
select select "MT"
click at [423, 386] on select "State / Province Alabama Alaska Arizona Arkansas California Colorado Connecticu…" at bounding box center [601, 395] width 356 height 18
click at [483, 428] on input "text" at bounding box center [601, 426] width 356 height 31
type input "59718"
click at [479, 457] on input "text" at bounding box center [601, 463] width 356 height 31
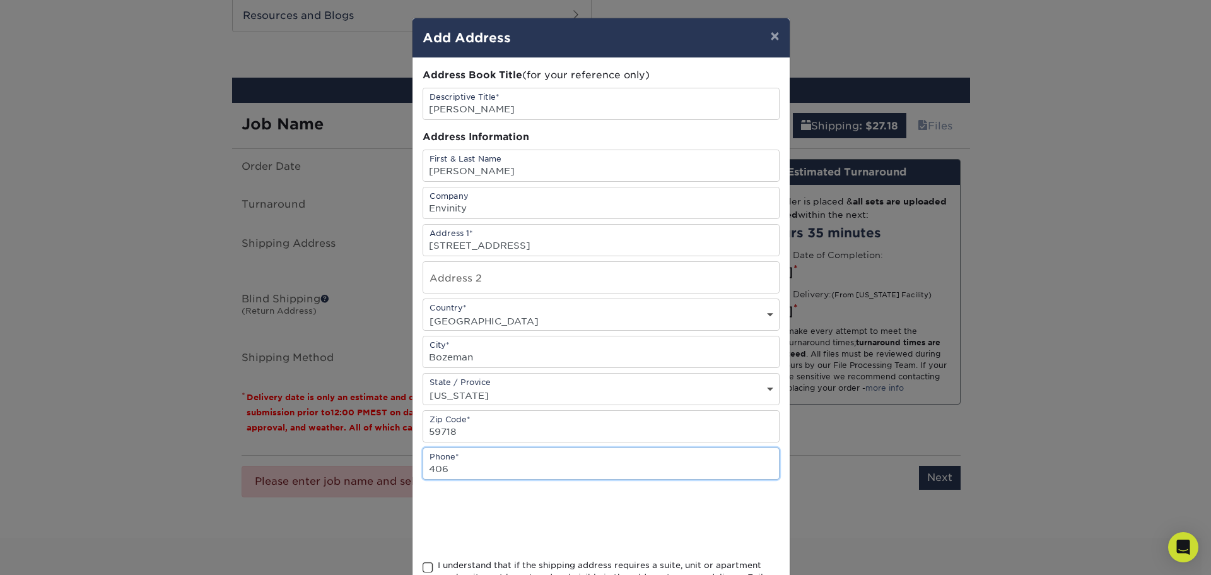
type input "4066241664"
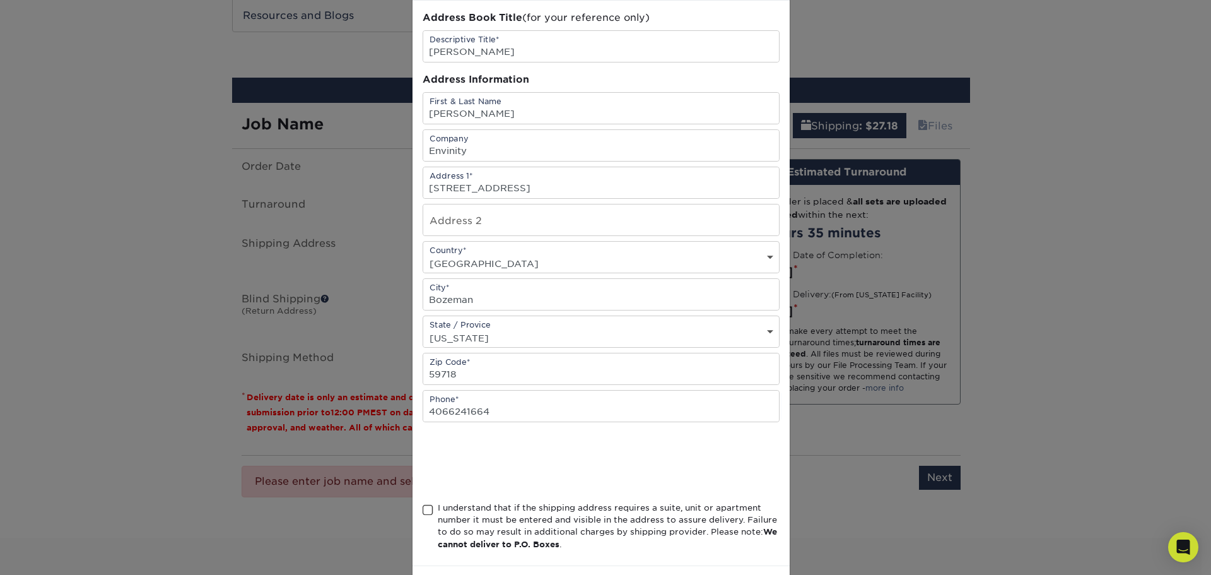
scroll to position [111, 0]
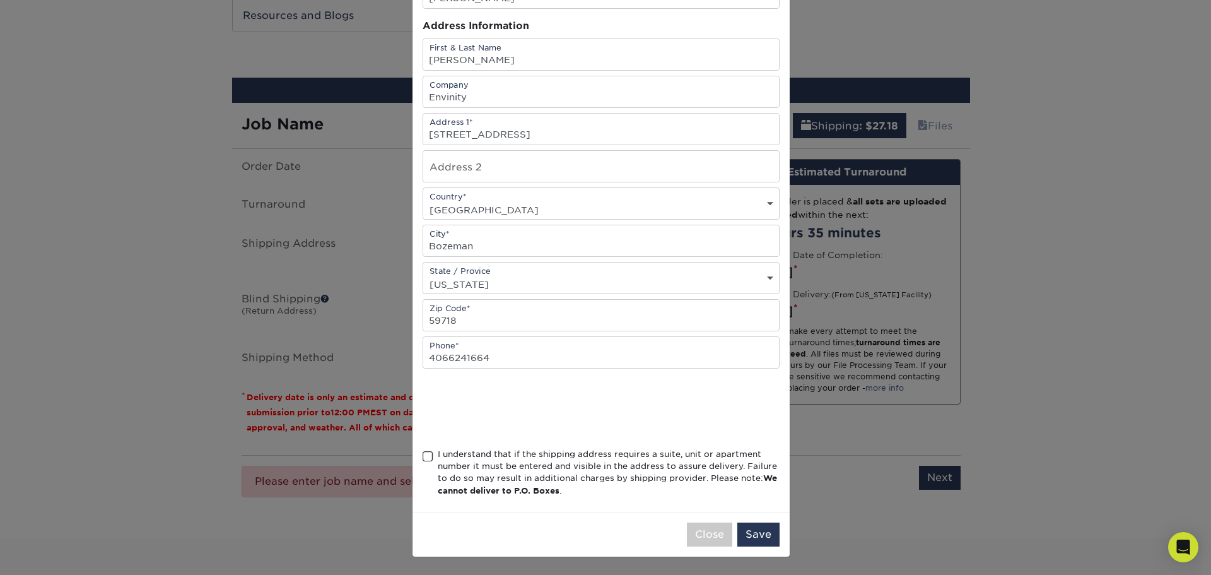
click at [423, 456] on span at bounding box center [428, 456] width 11 height 12
click at [0, 0] on input "I understand that if the shipping address requires a suite, unit or apartment n…" at bounding box center [0, 0] width 0 height 0
click at [748, 535] on button "Save" at bounding box center [758, 534] width 42 height 24
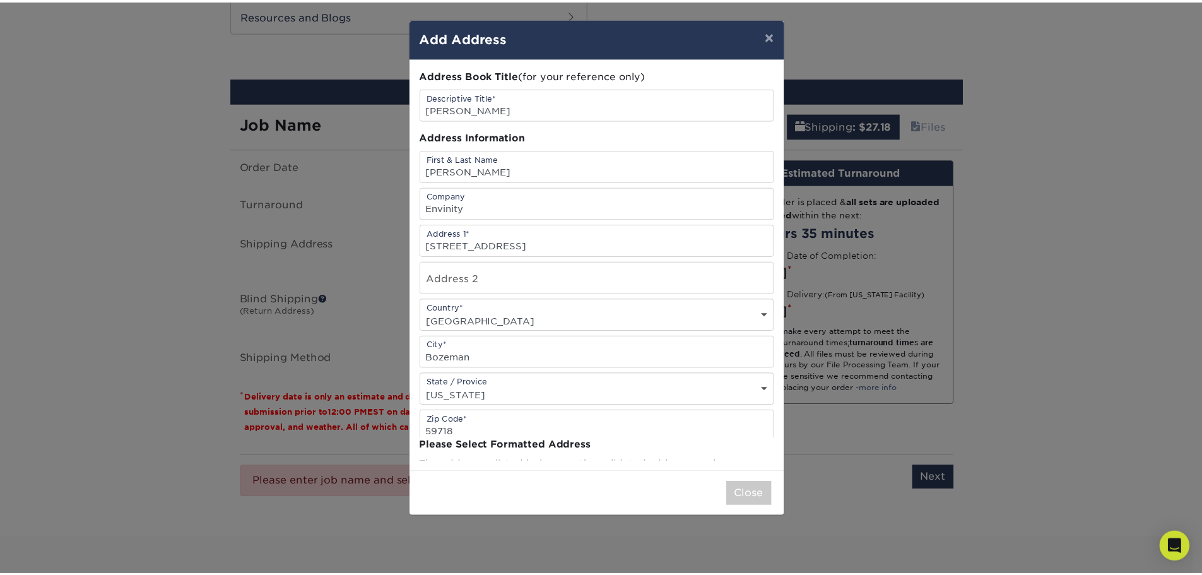
scroll to position [0, 0]
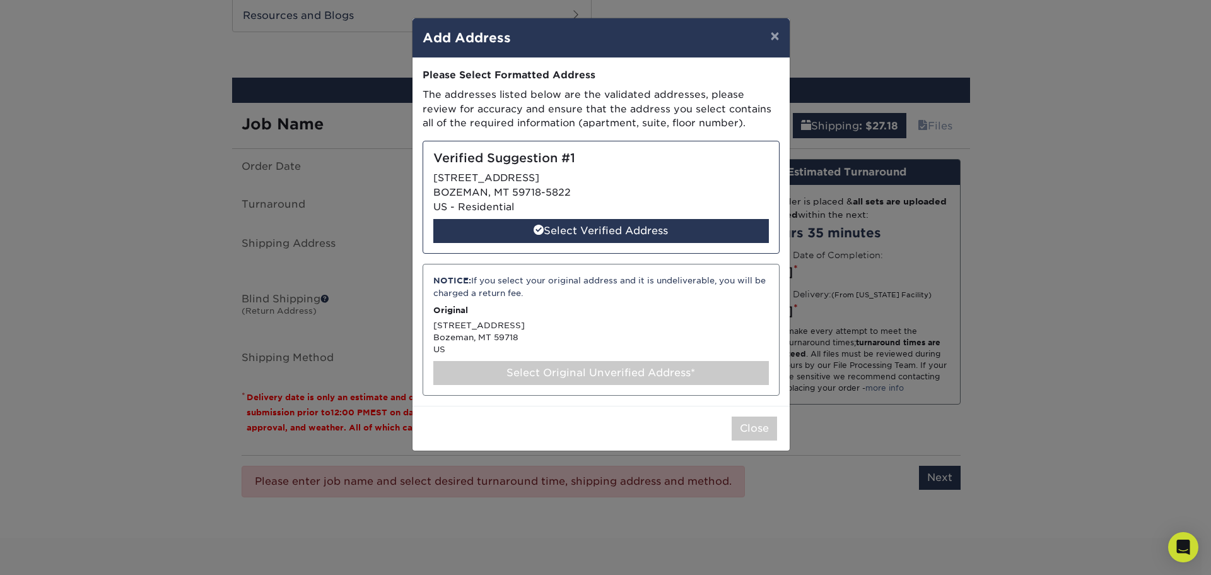
click at [527, 375] on div "Select Original Unverified Address*" at bounding box center [601, 373] width 336 height 24
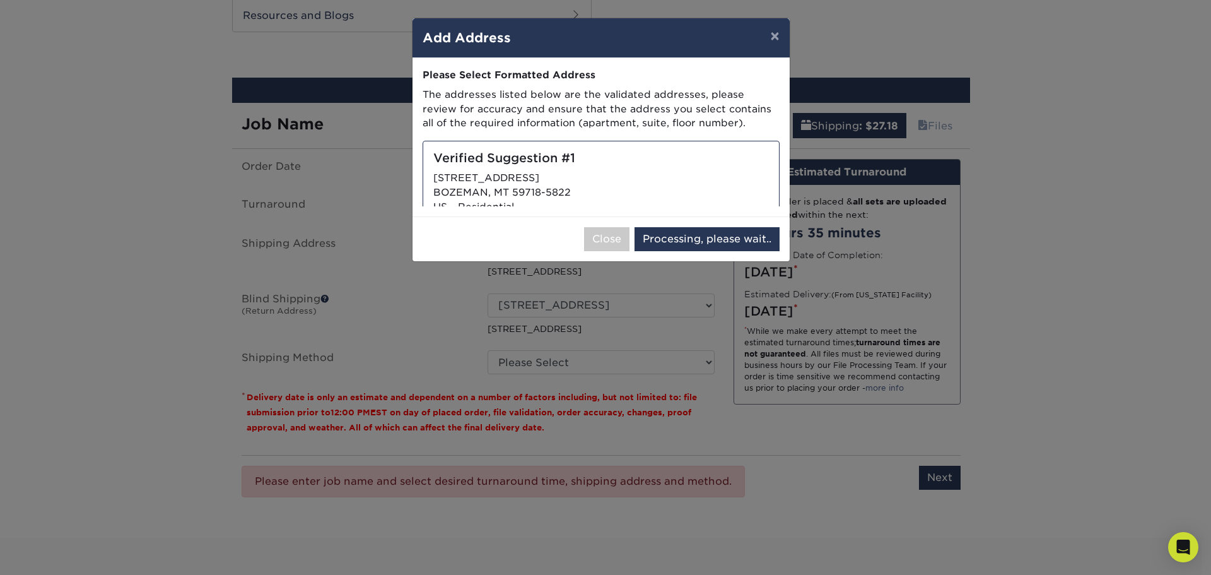
select select "286600"
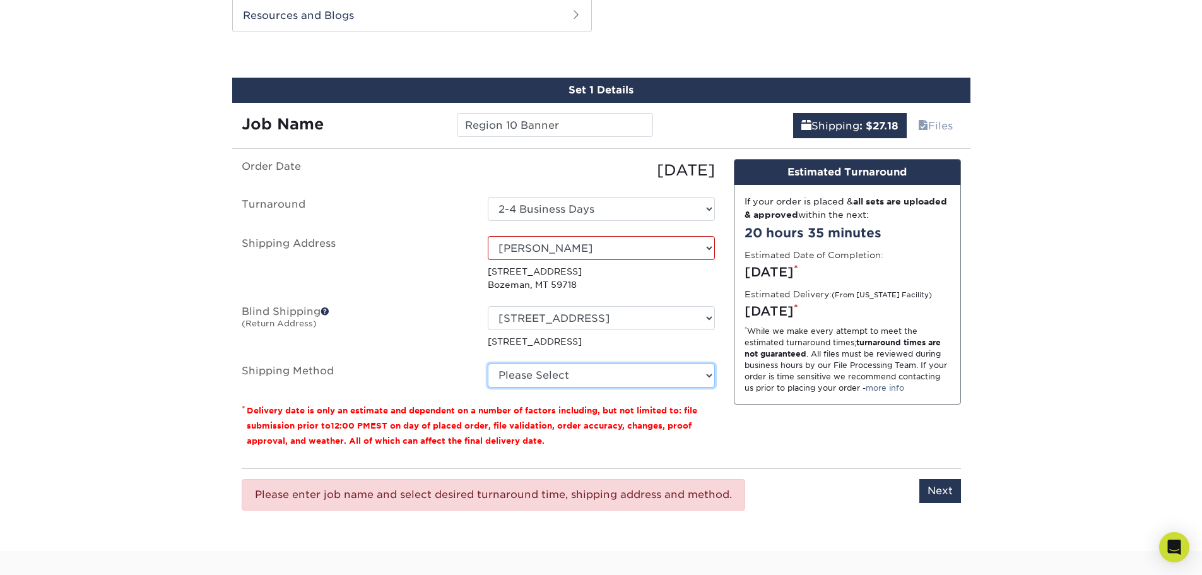
click at [640, 378] on select "Please Select Ground Shipping (+$27.18) 3 Day Shipping Service (+$32.73) 2 Day …" at bounding box center [601, 375] width 227 height 24
select select "03"
click at [488, 363] on select "Please Select Ground Shipping (+$27.18) 3 Day Shipping Service (+$32.73) 2 Day …" at bounding box center [601, 375] width 227 height 24
click at [931, 492] on input "Next" at bounding box center [940, 491] width 42 height 24
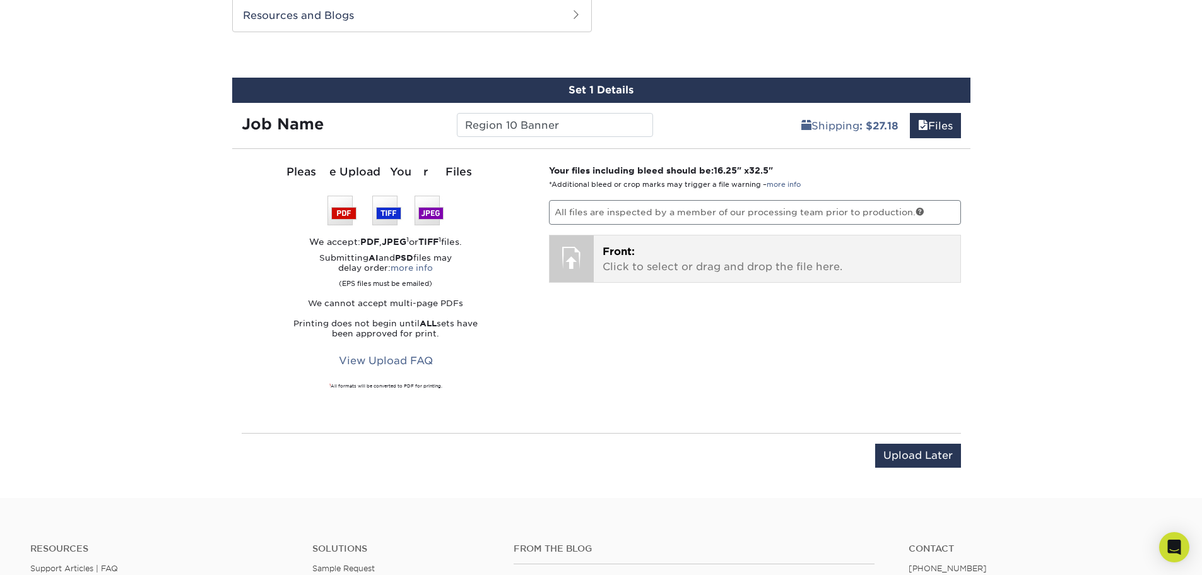
click at [628, 261] on p "Front: Click to select or drag and drop the file here." at bounding box center [776, 259] width 349 height 30
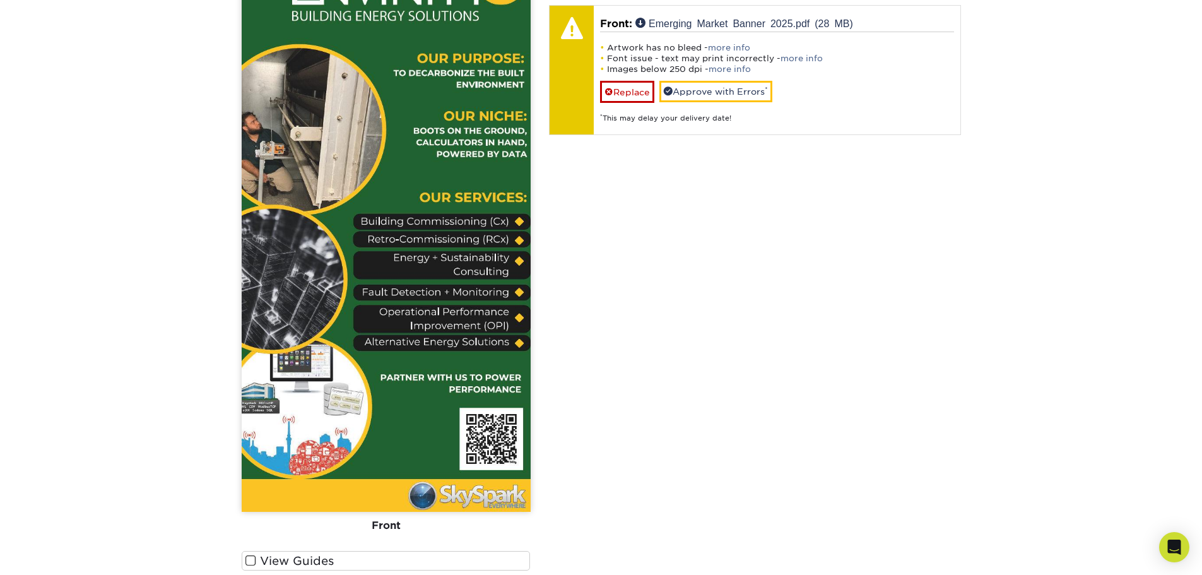
scroll to position [883, 0]
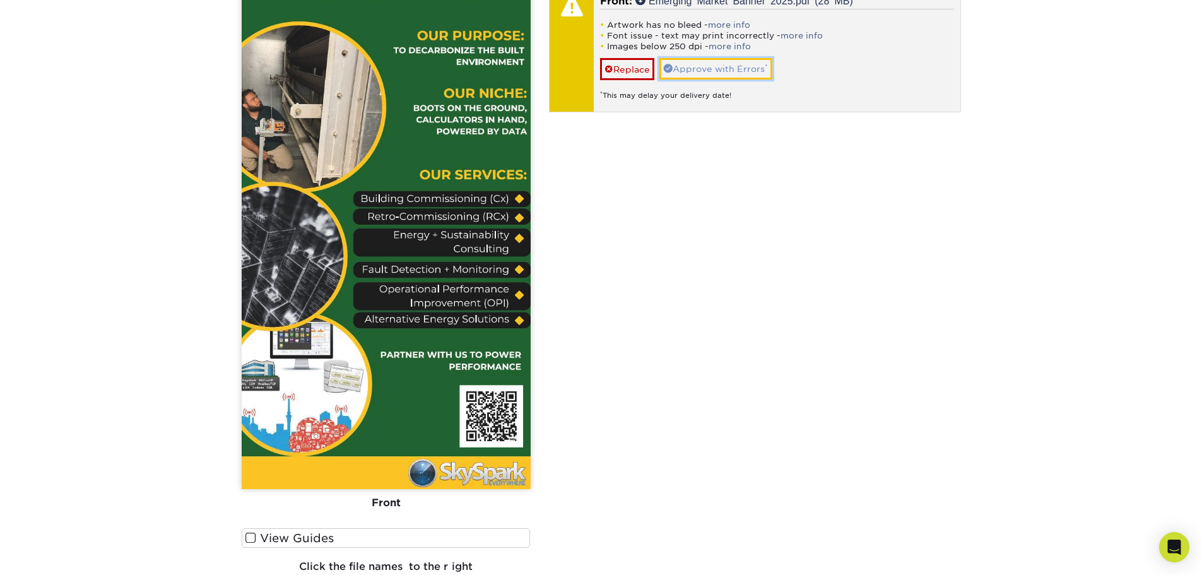
click at [719, 62] on link "Approve with Errors *" at bounding box center [715, 68] width 113 height 21
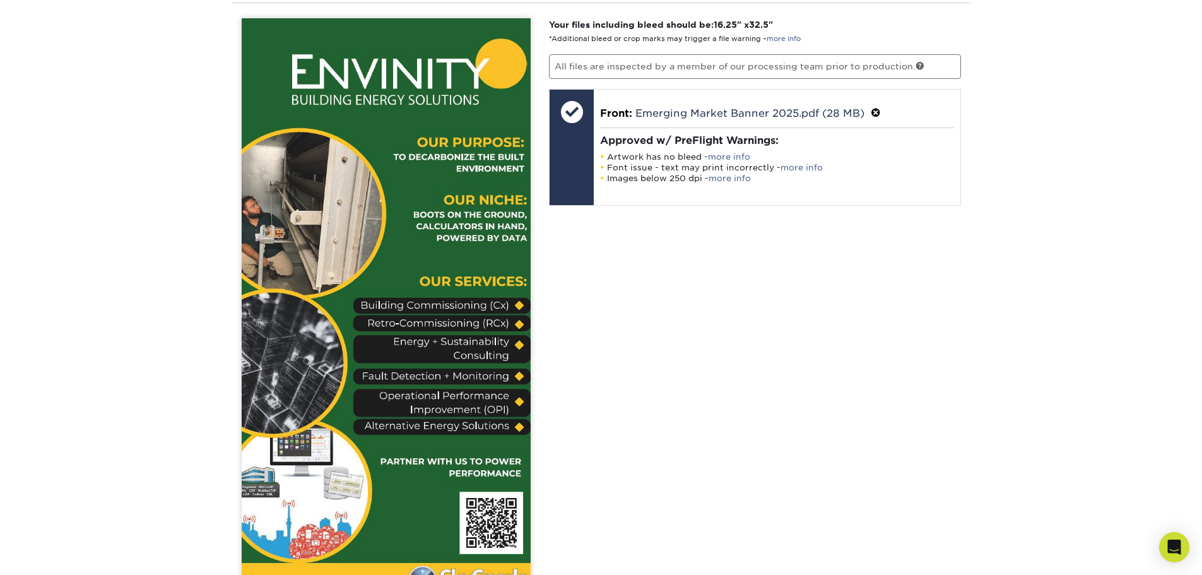
scroll to position [1009, 0]
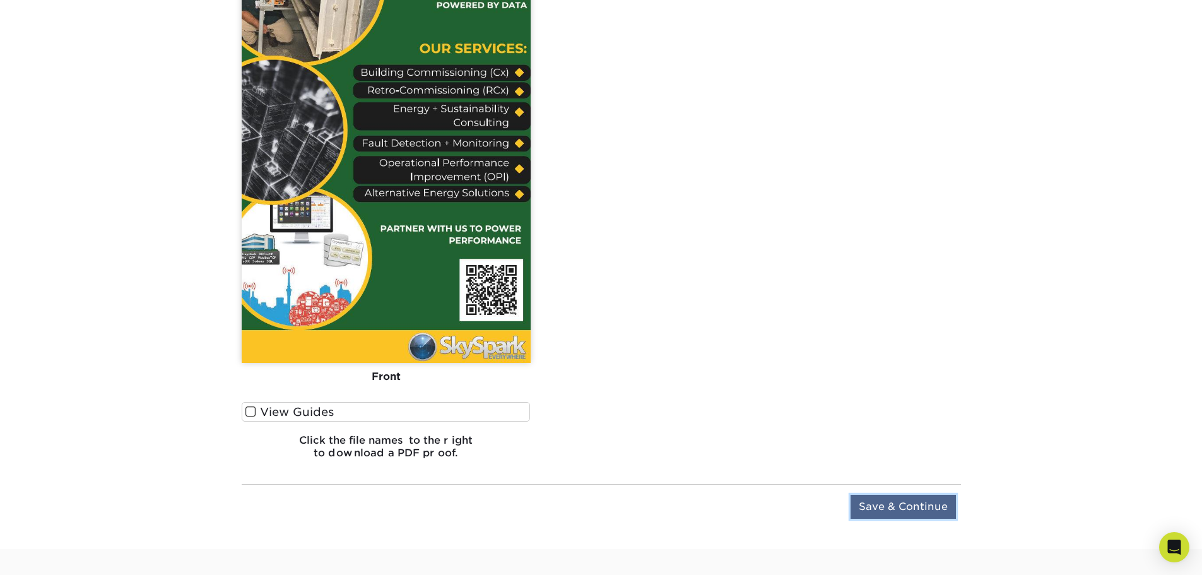
click at [886, 508] on input "Save & Continue" at bounding box center [902, 507] width 105 height 24
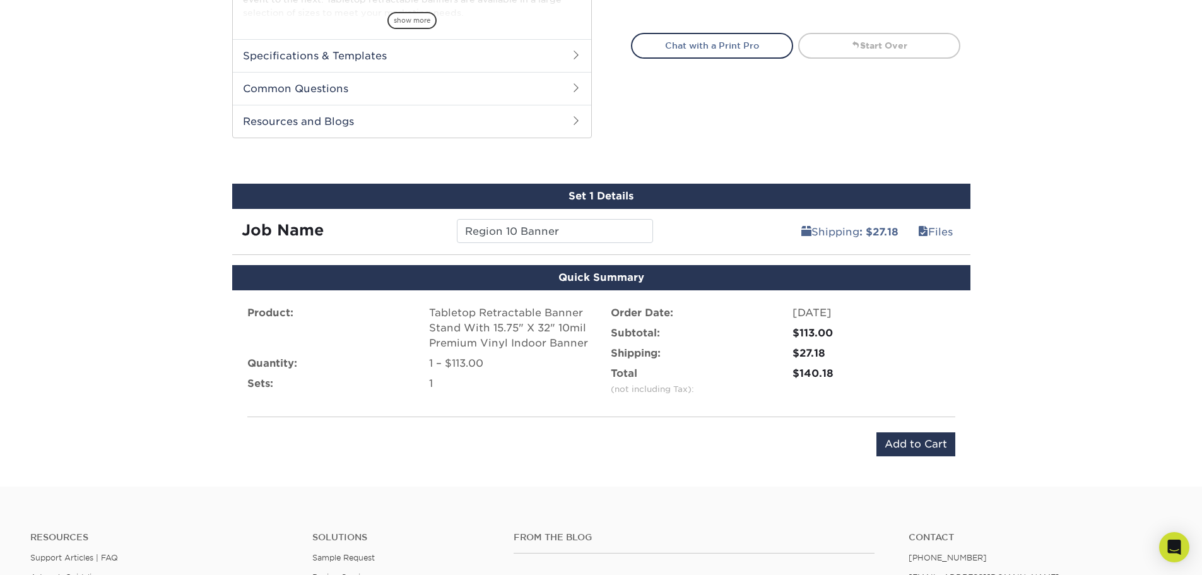
scroll to position [554, 0]
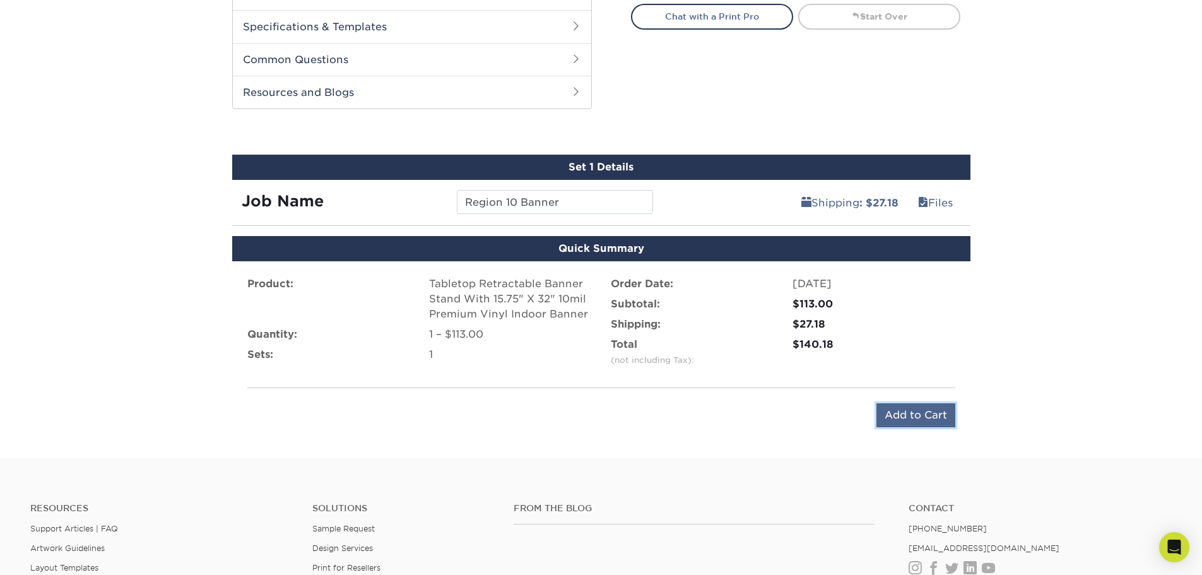
click at [909, 414] on input "Add to Cart" at bounding box center [915, 415] width 79 height 24
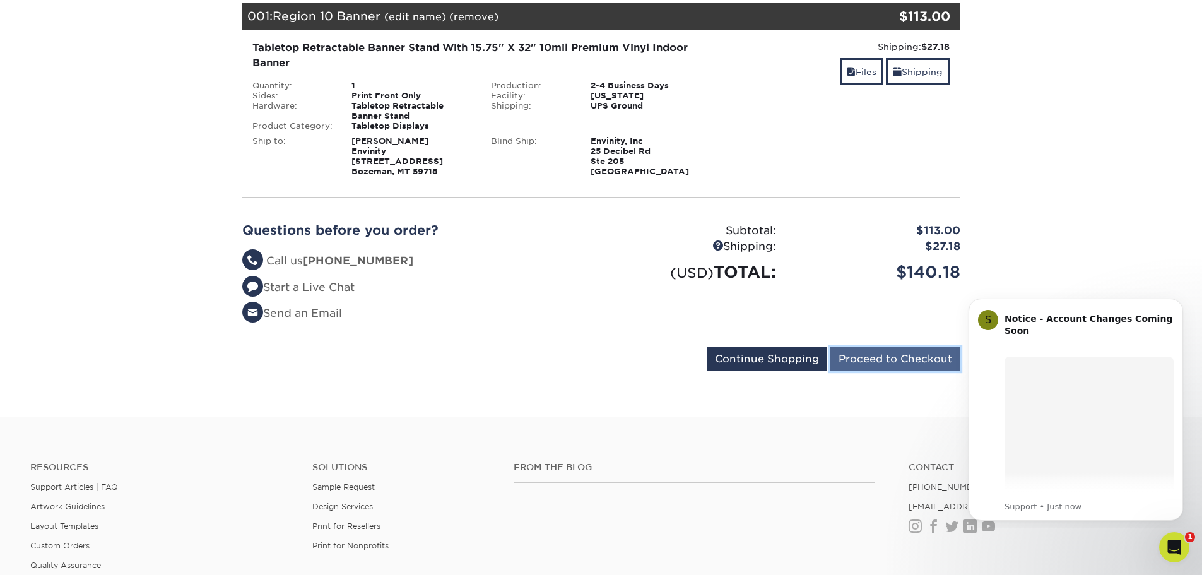
click at [910, 357] on input "Proceed to Checkout" at bounding box center [895, 359] width 130 height 24
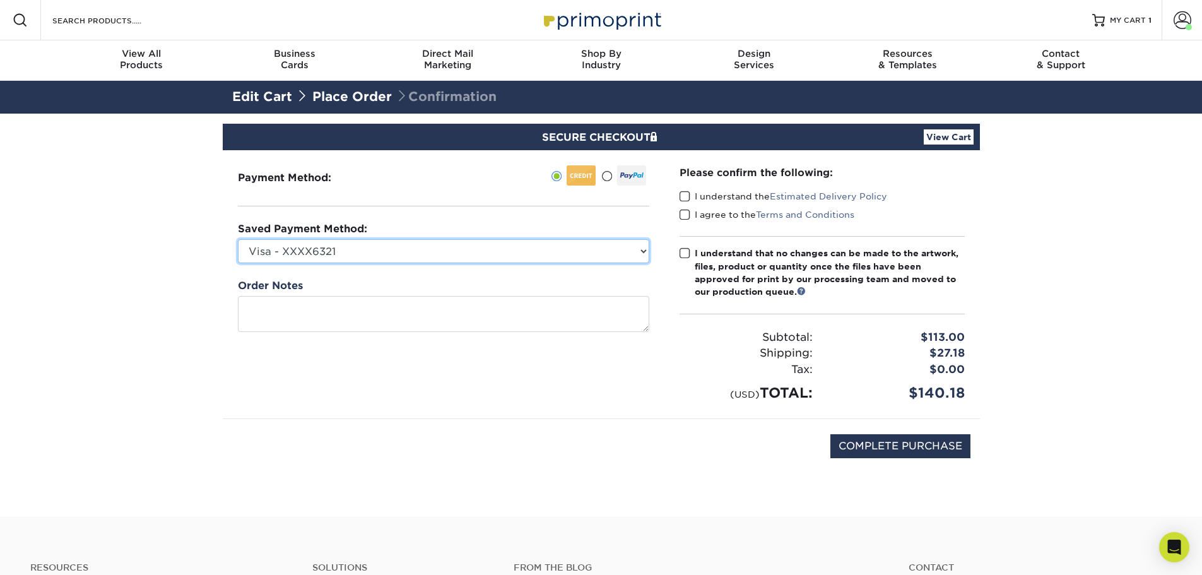
click at [375, 251] on select "Visa - XXXX6321 Visa - XXXX6989 Visa - XXXX1876 Visa - XXXX1562 Visa - XXXX3325…" at bounding box center [443, 251] width 411 height 24
select select "25720"
click at [238, 239] on select "Visa - XXXX6321 Visa - XXXX6989 Visa - XXXX1876 Visa - XXXX1562 Visa - XXXX3325…" at bounding box center [443, 251] width 411 height 24
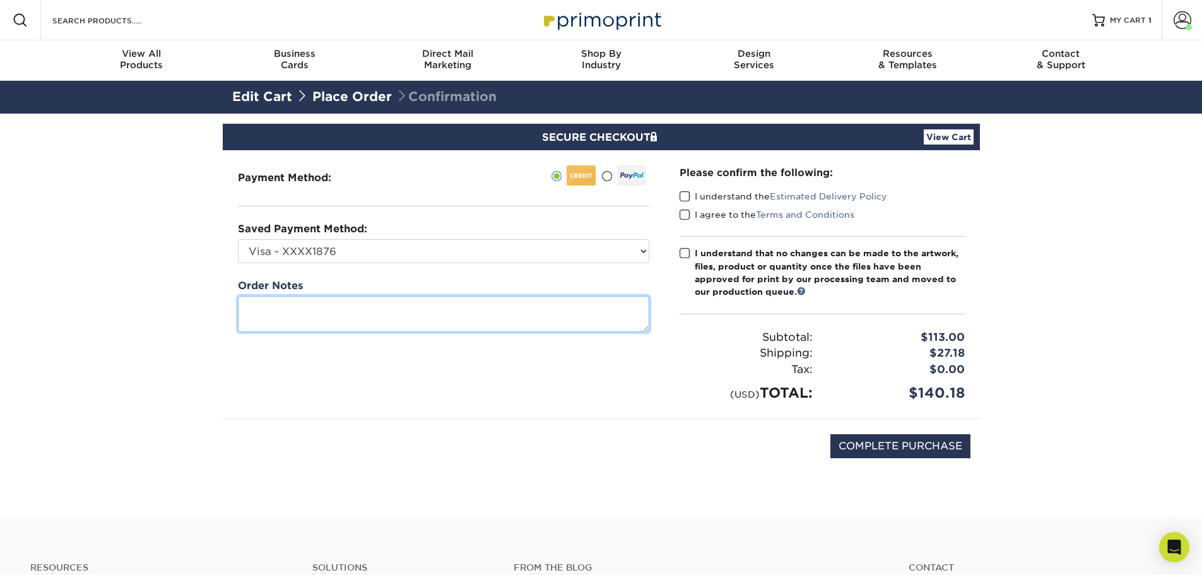
click at [334, 304] on textarea at bounding box center [443, 314] width 411 height 36
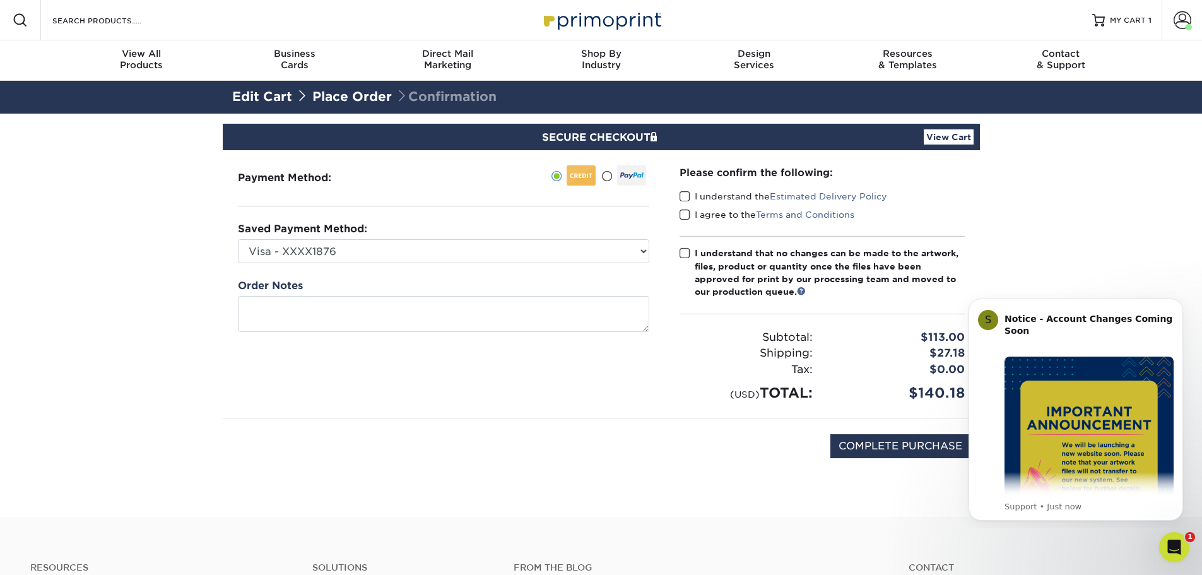
click at [683, 197] on span at bounding box center [684, 196] width 11 height 12
click at [0, 0] on input "I understand the Estimated Delivery Policy" at bounding box center [0, 0] width 0 height 0
click at [684, 216] on span at bounding box center [684, 215] width 11 height 12
click at [0, 0] on input "I agree to the Terms and Conditions" at bounding box center [0, 0] width 0 height 0
click at [686, 252] on span at bounding box center [684, 253] width 11 height 12
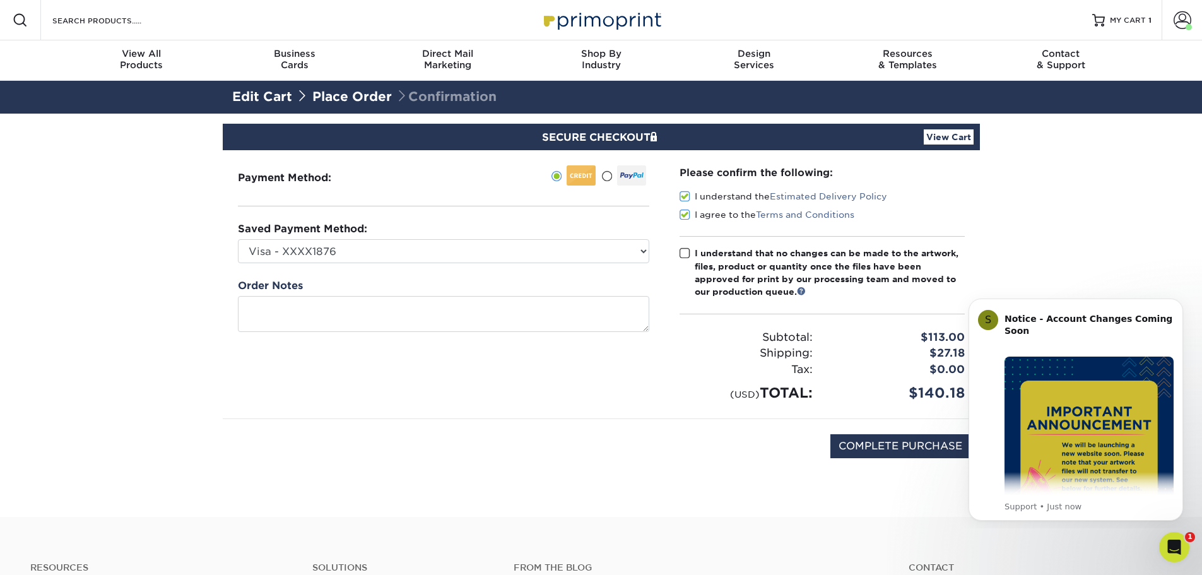
click at [0, 0] on input "I understand that no changes can be made to the artwork, files, product or quan…" at bounding box center [0, 0] width 0 height 0
click at [1177, 305] on icon "Dismiss notification" at bounding box center [1179, 301] width 7 height 7
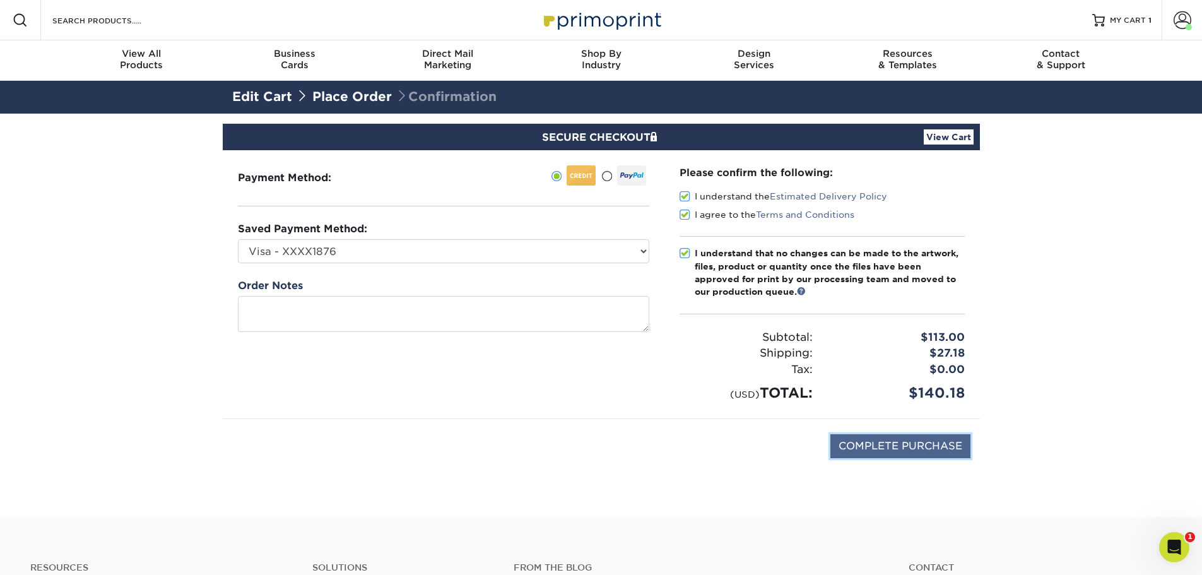
click at [948, 450] on input "COMPLETE PURCHASE" at bounding box center [900, 446] width 140 height 24
type input "PROCESSING, PLEASE WAIT..."
